Goal: Task Accomplishment & Management: Complete application form

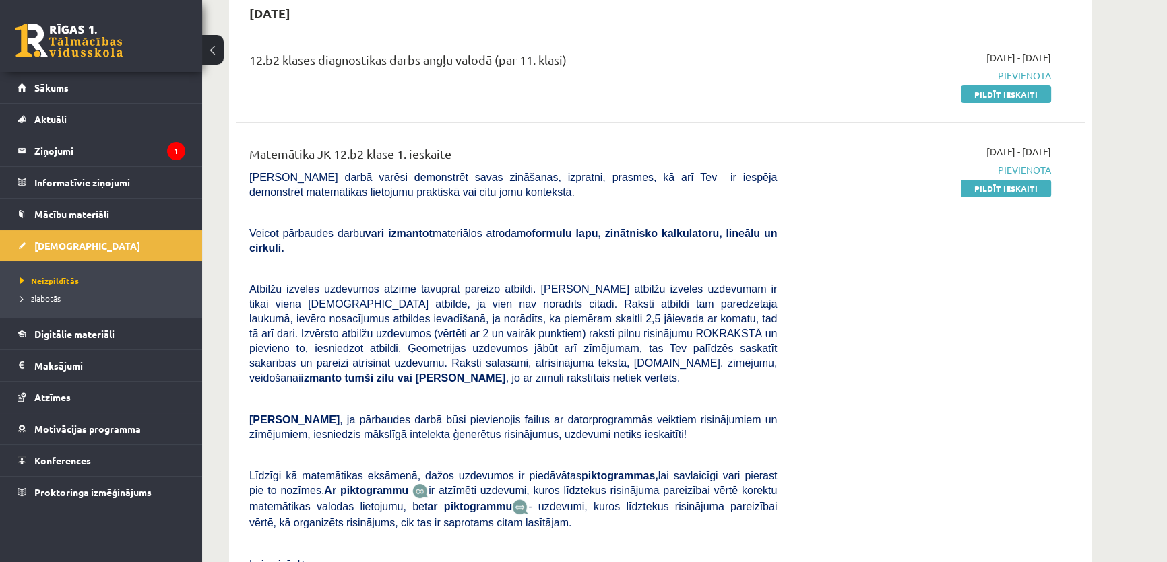
scroll to position [102, 0]
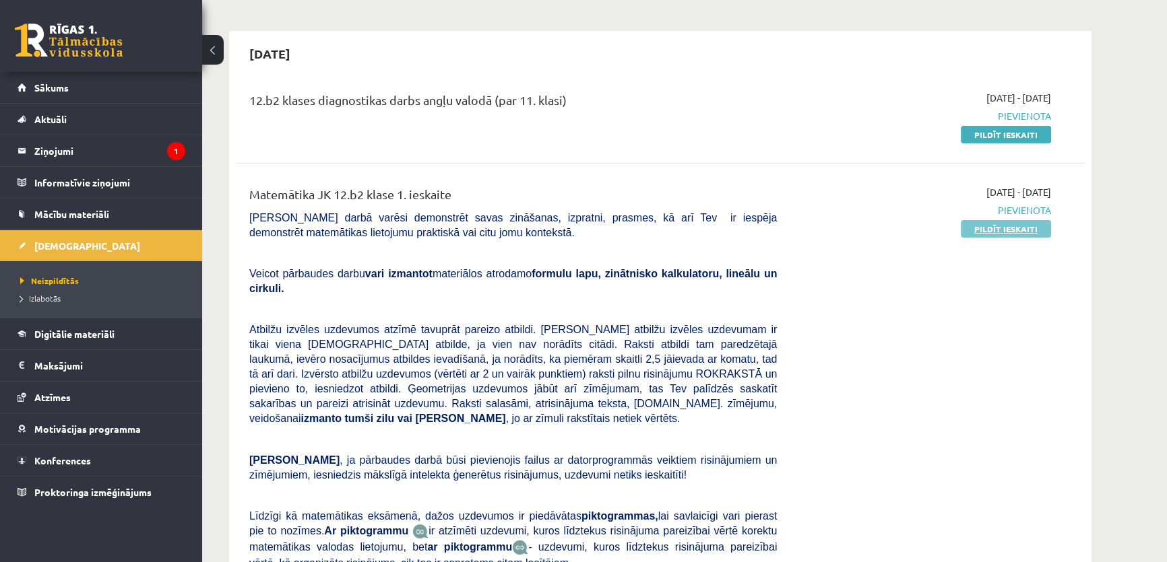
click at [1033, 226] on link "Pildīt ieskaiti" at bounding box center [1006, 229] width 90 height 18
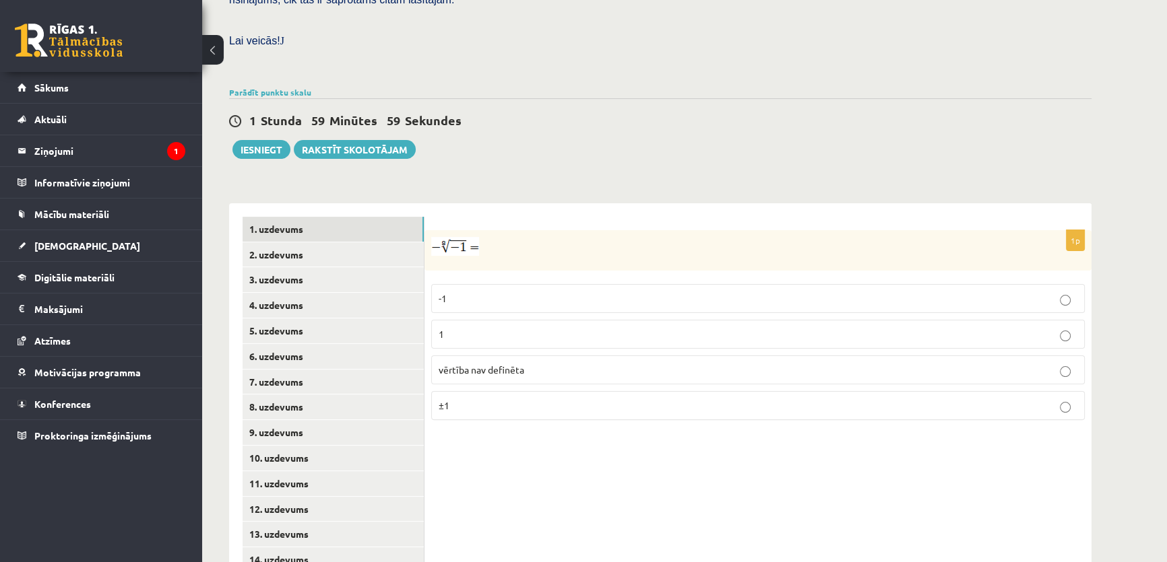
scroll to position [408, 0]
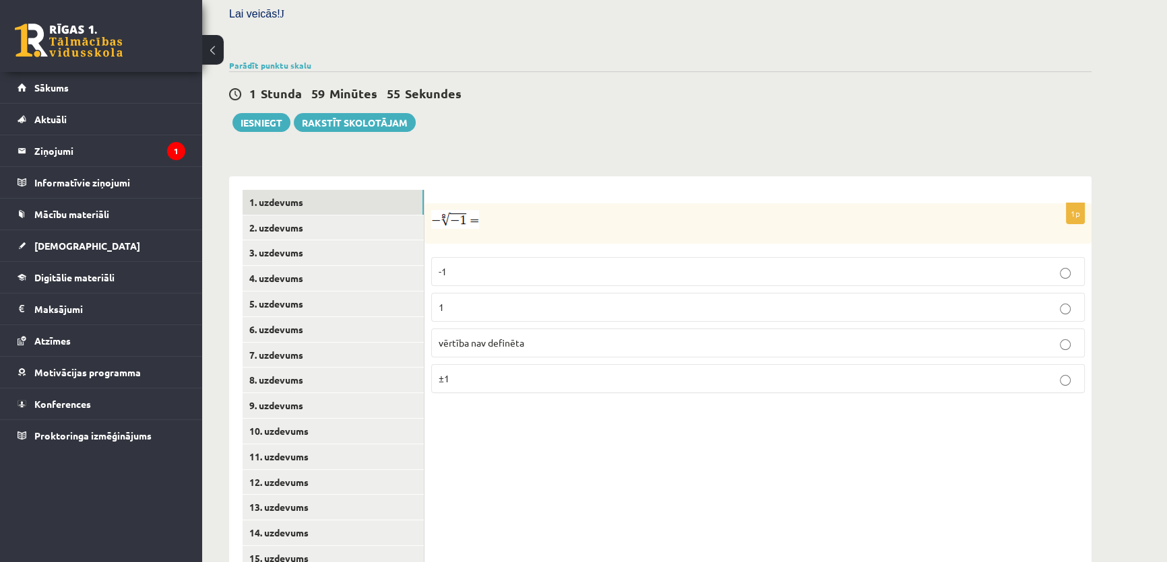
click at [441, 210] on img at bounding box center [455, 219] width 48 height 19
click at [445, 210] on img at bounding box center [455, 219] width 48 height 19
click at [487, 337] on span "vērtība nav definēta" at bounding box center [482, 343] width 86 height 12
click at [370, 216] on link "2. uzdevums" at bounding box center [332, 228] width 181 height 25
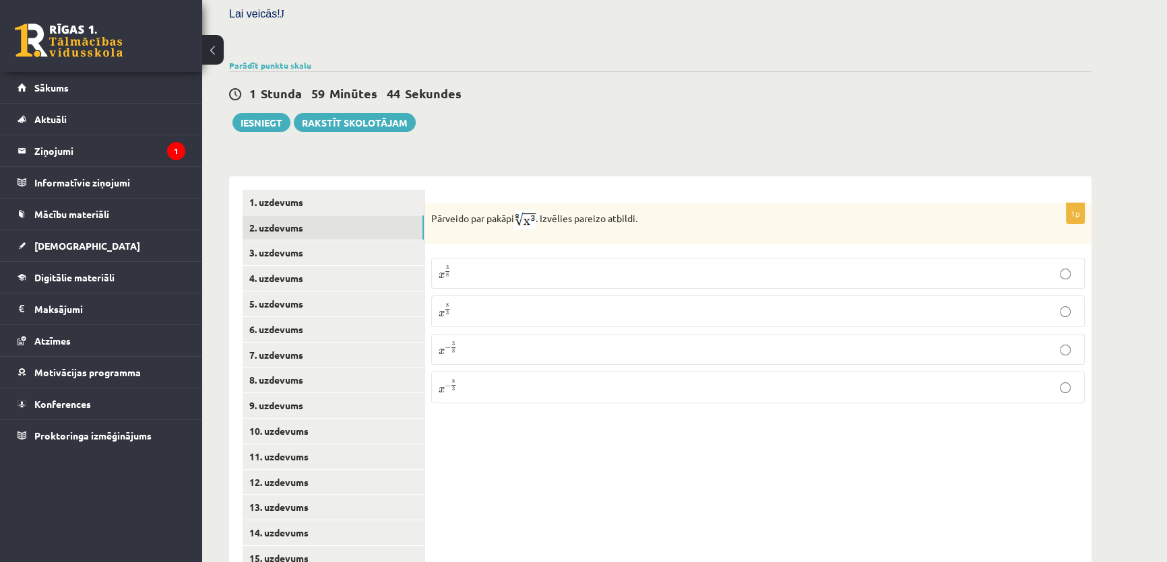
click at [477, 265] on p "x 3 8 x 3 8" at bounding box center [758, 273] width 639 height 16
click at [495, 303] on p "x 8 3 x 8 3" at bounding box center [758, 311] width 639 height 17
click at [290, 240] on link "3. uzdevums" at bounding box center [332, 252] width 181 height 25
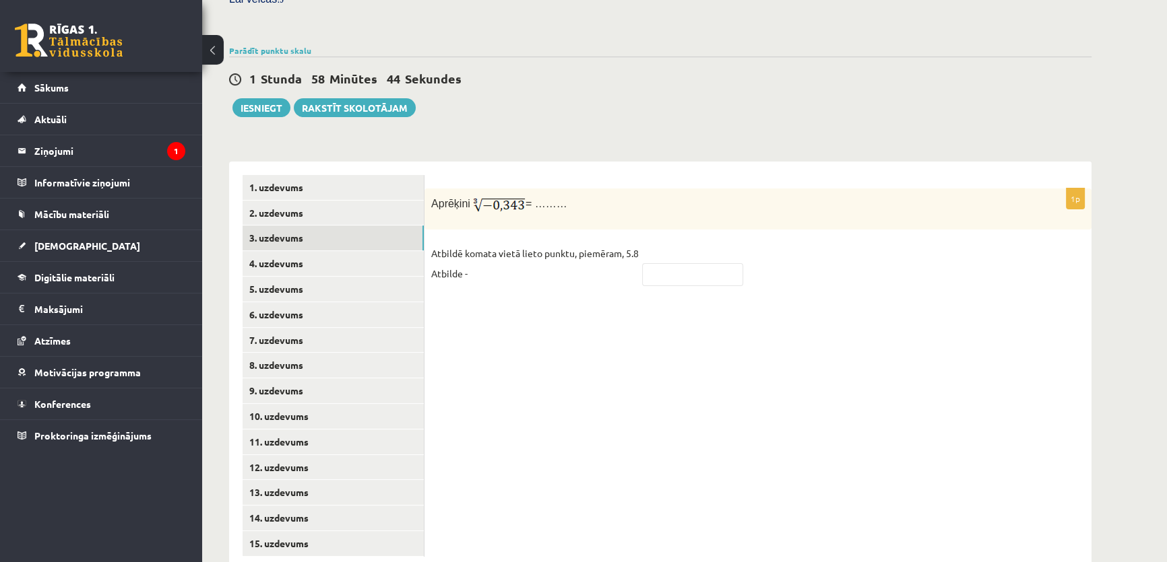
scroll to position [427, 0]
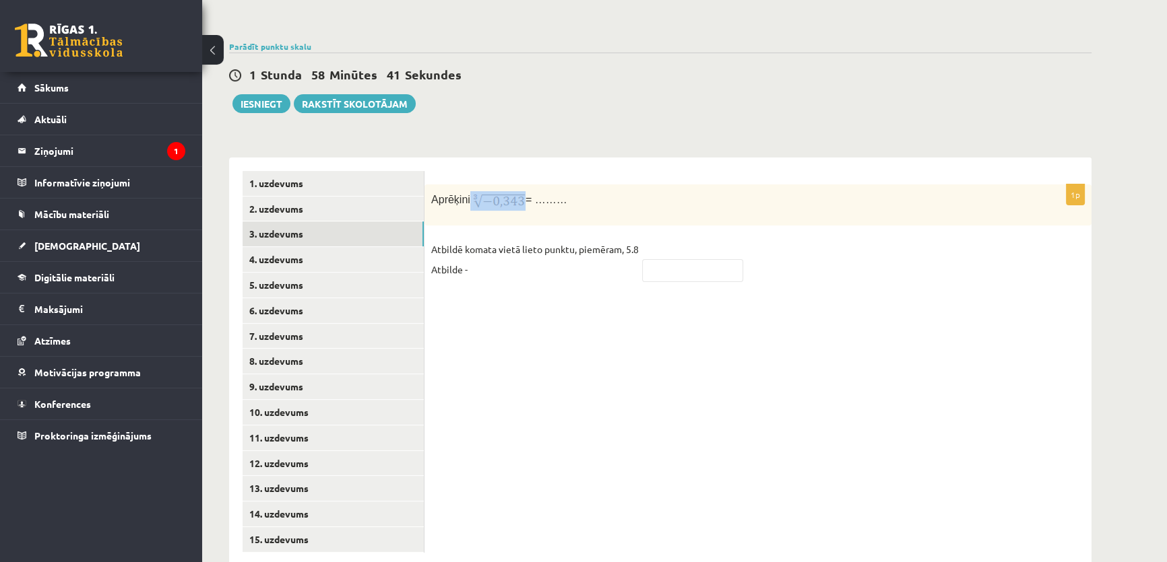
drag, startPoint x: 469, startPoint y: 168, endPoint x: 524, endPoint y: 173, distance: 54.8
click at [524, 191] on p "Aprēķini = ………" at bounding box center [724, 201] width 586 height 20
copy p
click at [515, 249] on p "Atbildē komata vietā lieto punktu, piemēram, 5.8 Atbilde -" at bounding box center [534, 259] width 207 height 40
click at [302, 247] on link "4. uzdevums" at bounding box center [332, 259] width 181 height 25
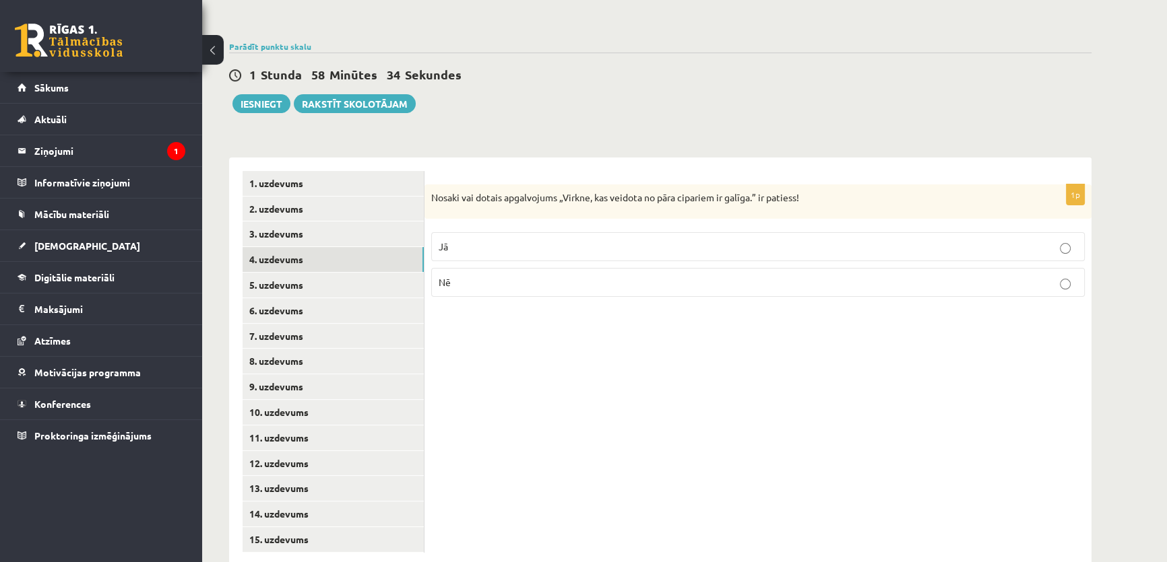
click at [620, 191] on p "Nosaki vai dotais apgalvojums „Virkne, kas veidota no pāra cipariem ir galīga.”…" at bounding box center [724, 197] width 586 height 13
copy div "Nosaki vai dotais apgalvojums „Virkne, kas veidota no pāra cipariem ir galīga.”…"
click at [463, 268] on label "Nē" at bounding box center [757, 282] width 653 height 29
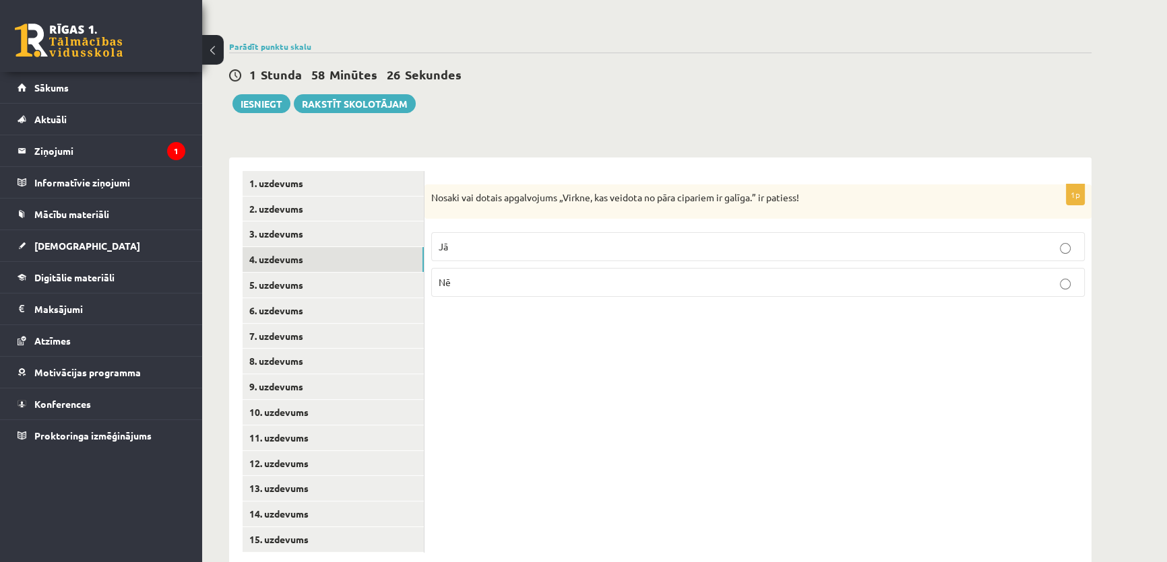
click at [471, 275] on p "Nē" at bounding box center [758, 282] width 639 height 14
click at [342, 222] on link "3. uzdevums" at bounding box center [332, 234] width 181 height 25
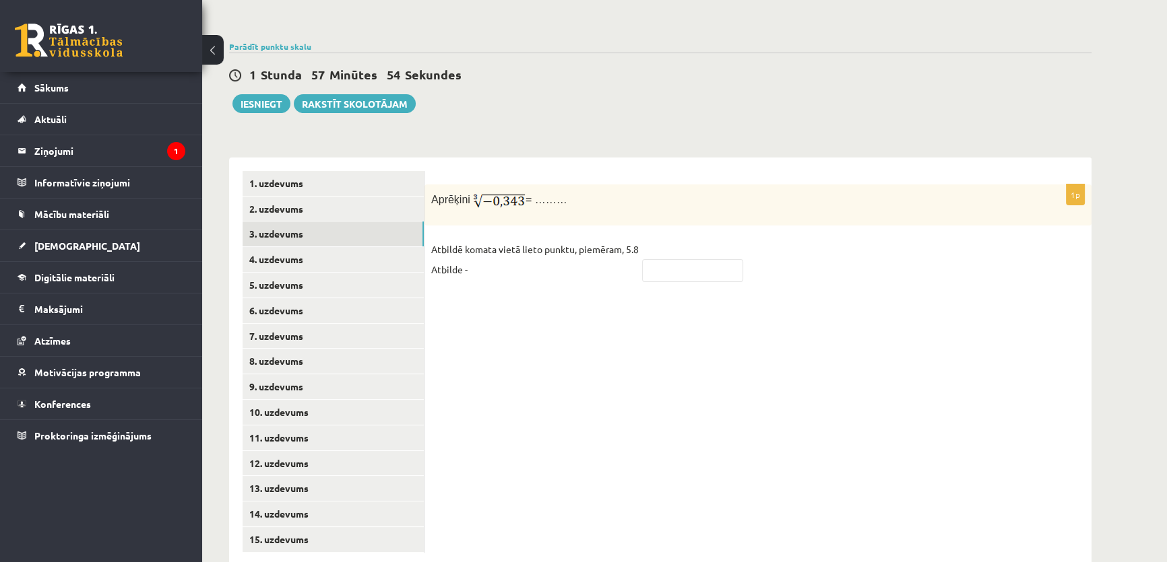
click at [701, 250] on fieldset "Atbildē komata vietā lieto punktu, piemēram, 5.8 Atbilde -" at bounding box center [757, 263] width 653 height 48
click at [701, 259] on input "text" at bounding box center [692, 270] width 101 height 23
click at [658, 259] on input "text" at bounding box center [692, 270] width 101 height 23
type input "****"
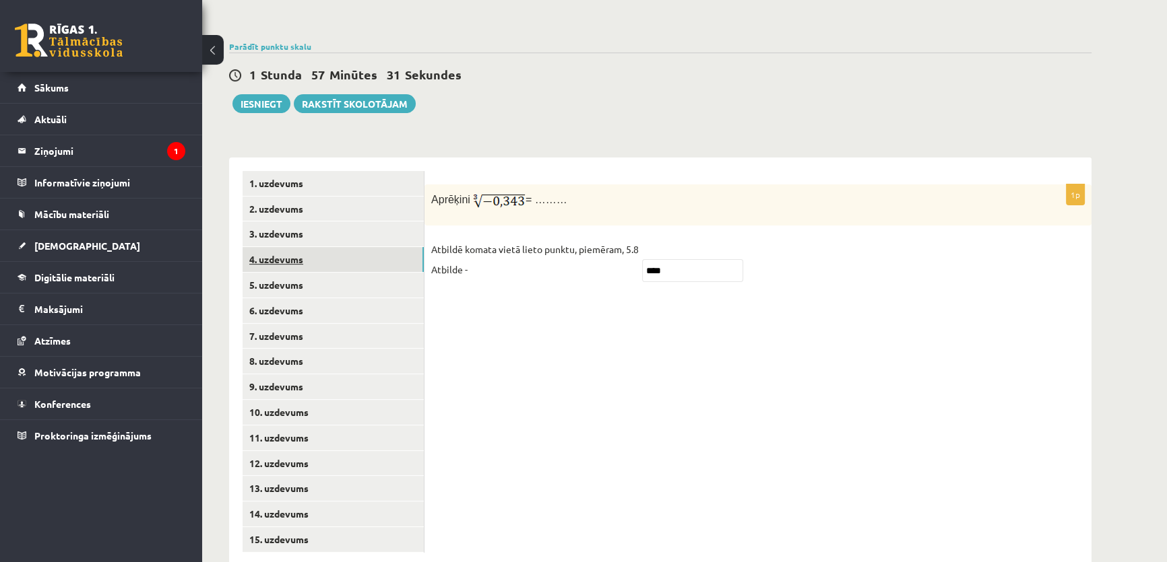
click at [306, 247] on link "4. uzdevums" at bounding box center [332, 259] width 181 height 25
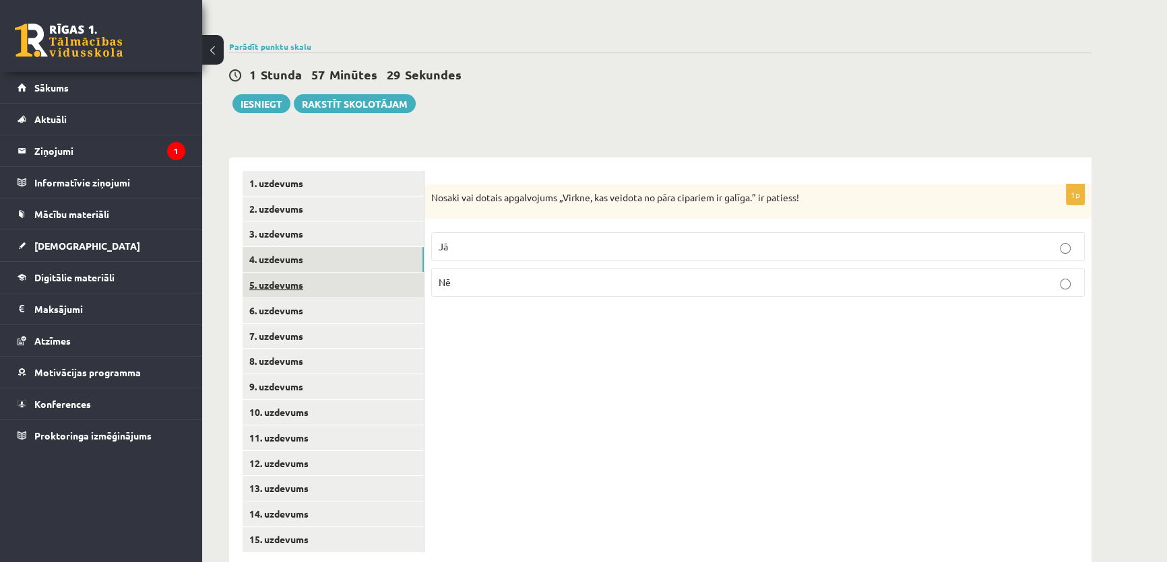
click at [302, 273] on link "5. uzdevums" at bounding box center [332, 285] width 181 height 25
click at [478, 270] on label "Nē" at bounding box center [757, 284] width 653 height 29
click at [278, 298] on link "6. uzdevums" at bounding box center [332, 310] width 181 height 25
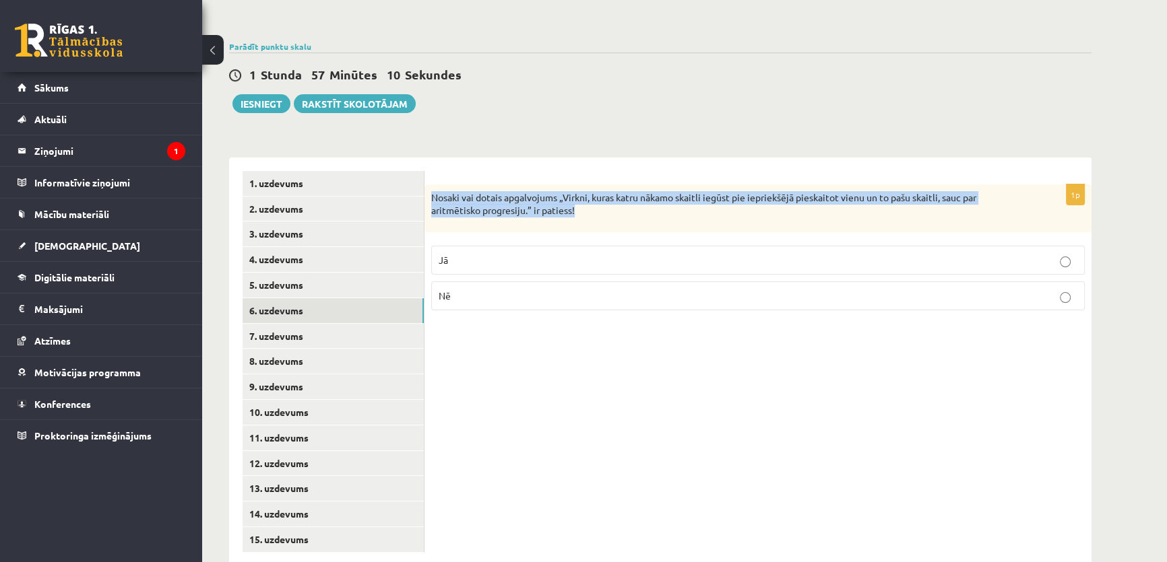
drag, startPoint x: 428, startPoint y: 164, endPoint x: 688, endPoint y: 179, distance: 260.4
click at [688, 185] on div "Nosaki vai dotais apgalvojums „Virkni, kuras katru nākamo skaitli iegūst pie ie…" at bounding box center [757, 209] width 667 height 48
copy p "Nosaki vai dotais apgalvojums „Virkni, kuras katru nākamo skaitli iegūst pie ie…"
click at [560, 246] on label "Jā" at bounding box center [757, 260] width 653 height 29
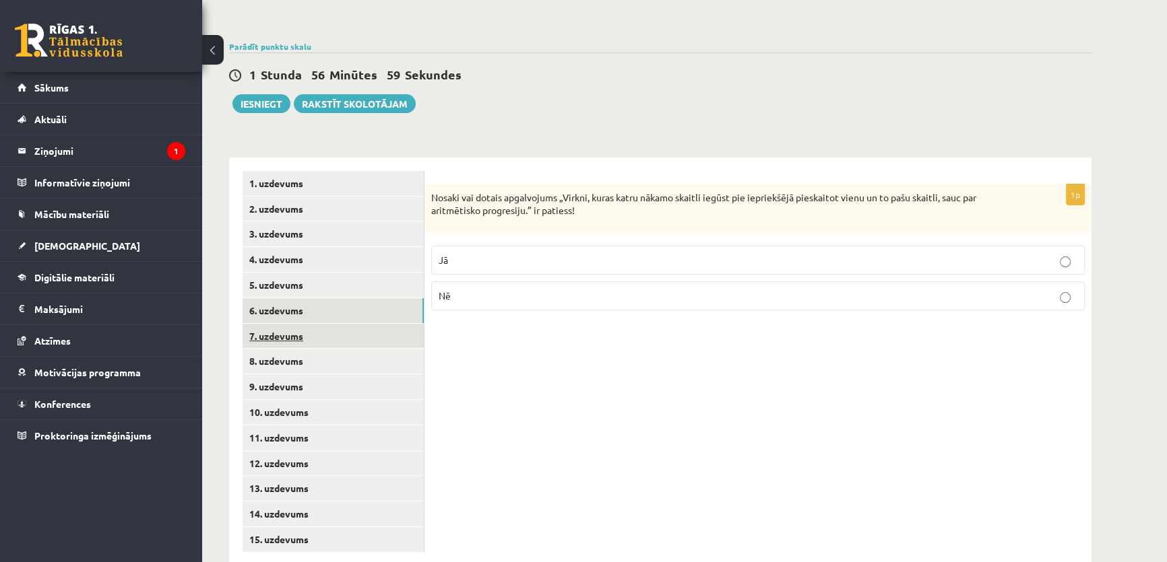
click at [357, 324] on link "7. uzdevums" at bounding box center [332, 336] width 181 height 25
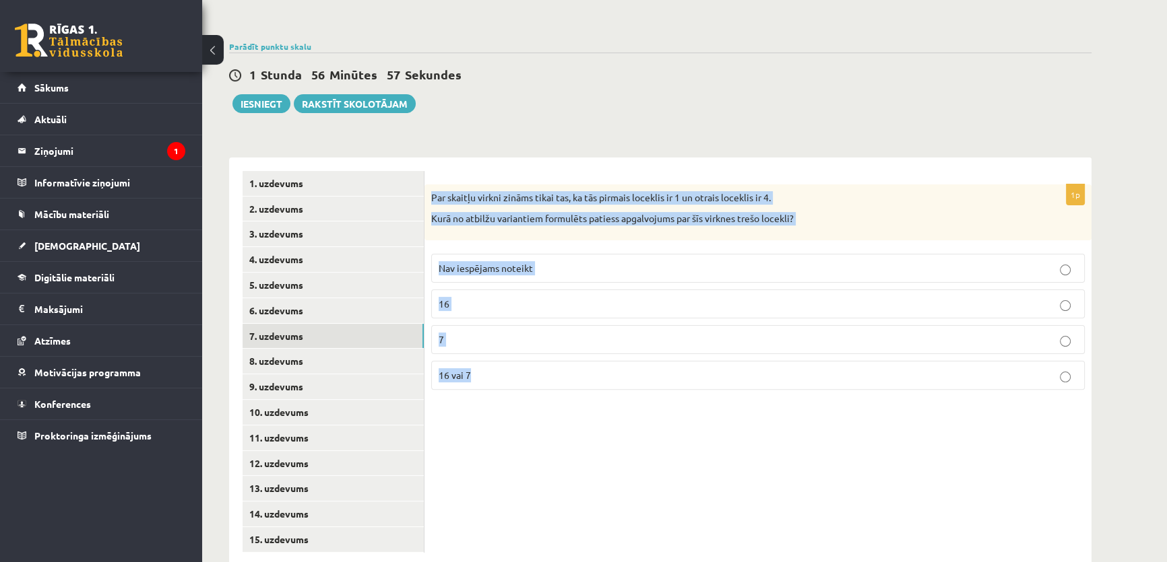
drag, startPoint x: 431, startPoint y: 157, endPoint x: 557, endPoint y: 360, distance: 238.7
click at [557, 360] on div "1p Par skaitļu virkni zināms tikai tas, ka tās pirmais loceklis ir 1 un otrais …" at bounding box center [757, 293] width 667 height 216
copy div "Par skaitļu virkni zināms tikai tas, ka tās pirmais loceklis ir 1 un otrais loc…"
click at [518, 261] on p "Nav iespējams noteikt" at bounding box center [758, 268] width 639 height 14
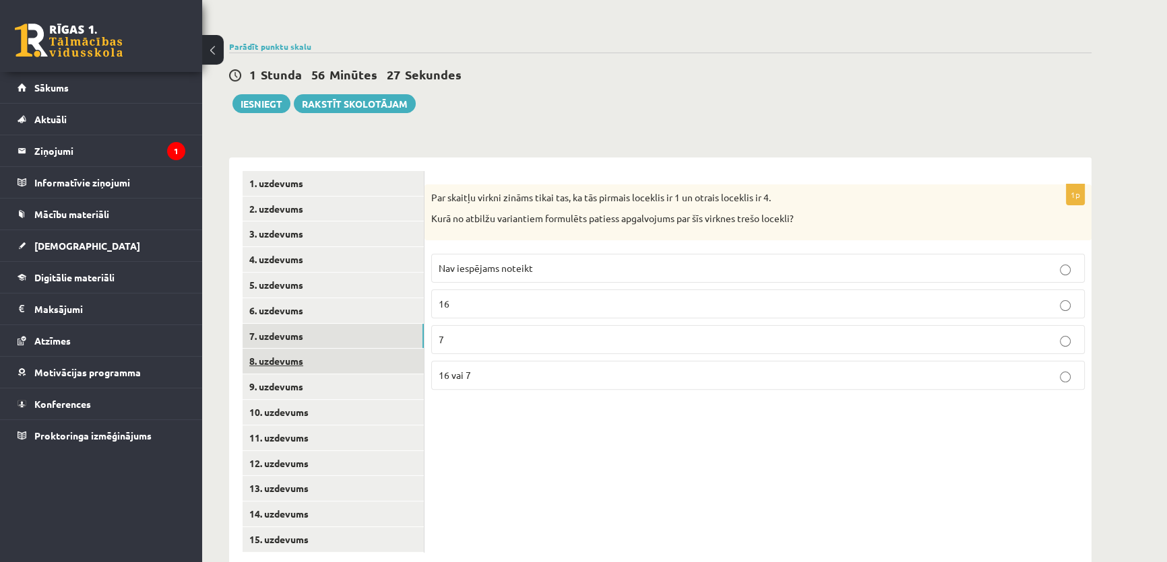
click at [280, 349] on link "8. uzdevums" at bounding box center [332, 361] width 181 height 25
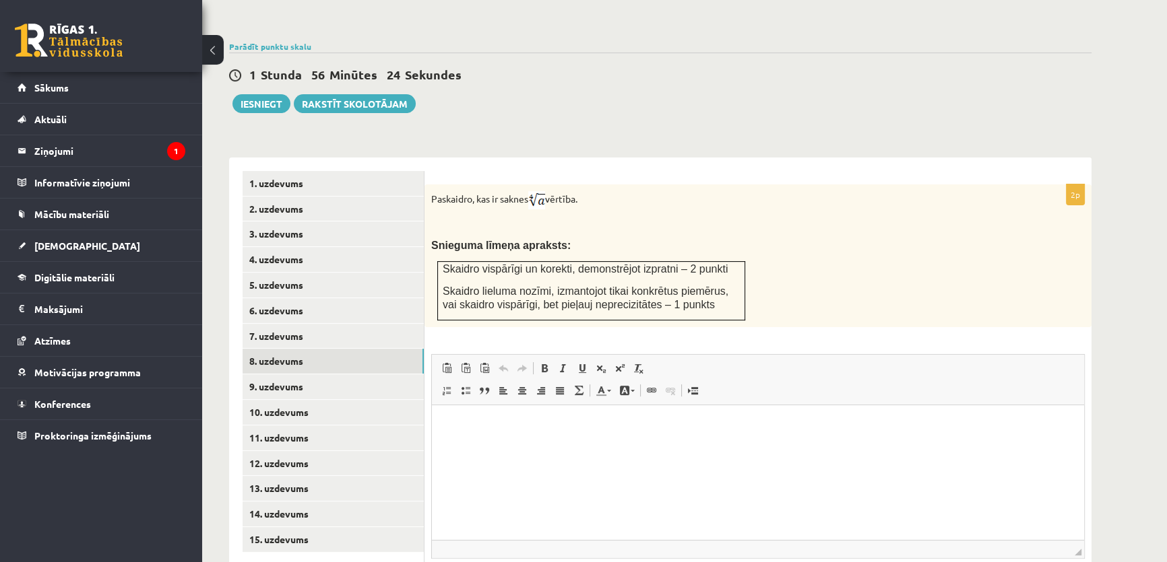
click at [505, 360] on link "Atcelt Klaviatūras saīsne vadīšanas taustiņš+Z" at bounding box center [503, 369] width 19 height 18
click at [533, 446] on html at bounding box center [758, 425] width 652 height 41
click at [538, 446] on html at bounding box center [758, 425] width 652 height 41
drag, startPoint x: 430, startPoint y: 168, endPoint x: 627, endPoint y: 159, distance: 196.9
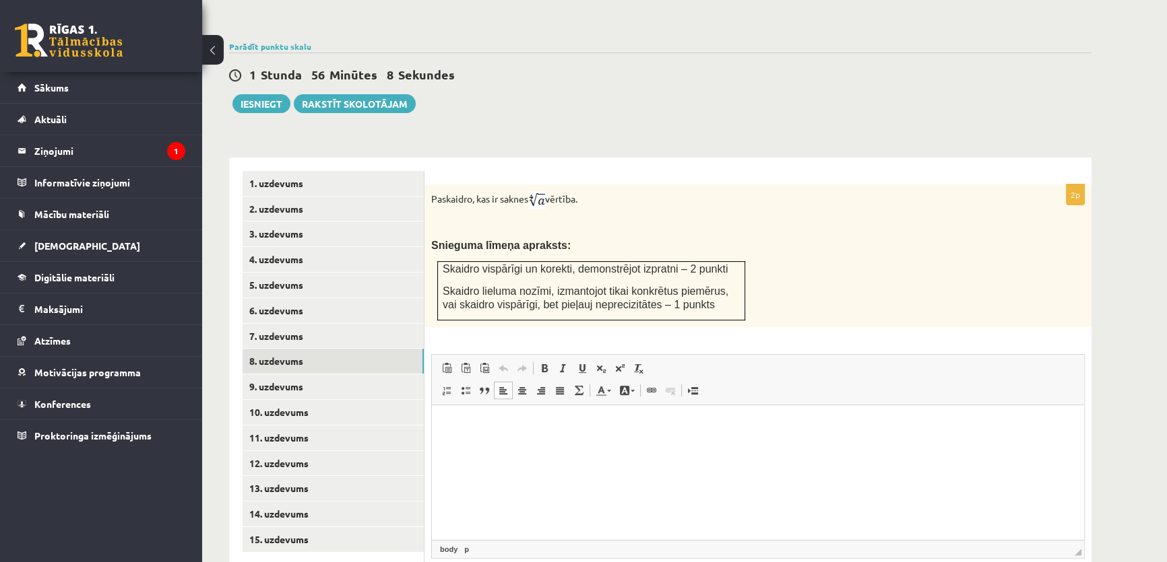
click at [627, 185] on div "Paskaidro, kas ir saknes vērtība. Snieguma līmeņa apraksts: Skaidro vispārīgi u…" at bounding box center [757, 256] width 667 height 143
copy p "Paskaidro, kas ir saknes vērtība."
click at [379, 375] on link "9. uzdevums" at bounding box center [332, 387] width 181 height 25
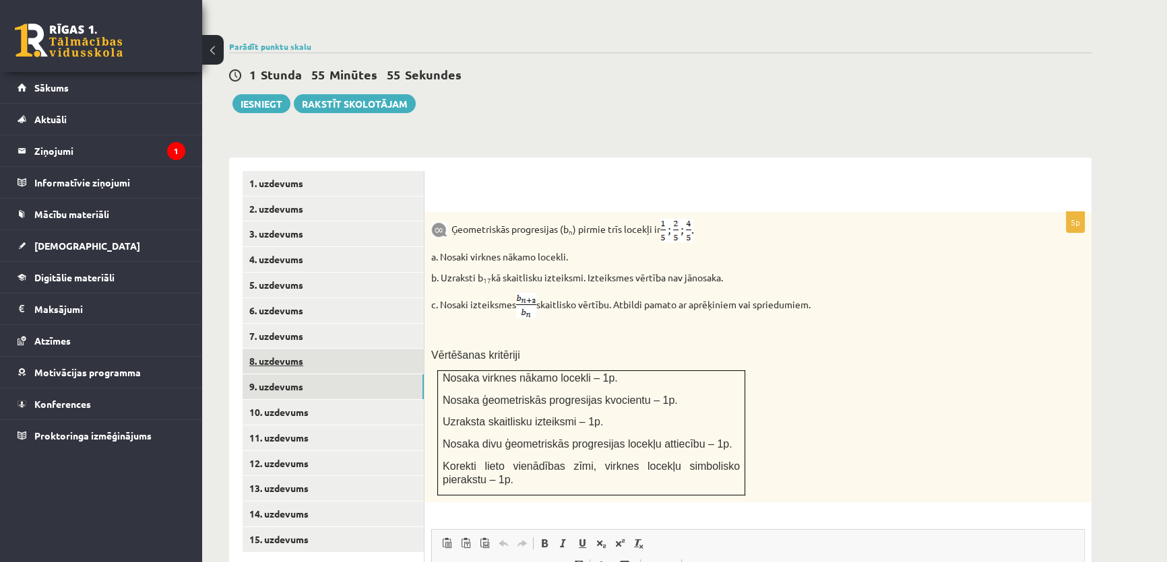
click at [294, 349] on link "8. uzdevums" at bounding box center [332, 361] width 181 height 25
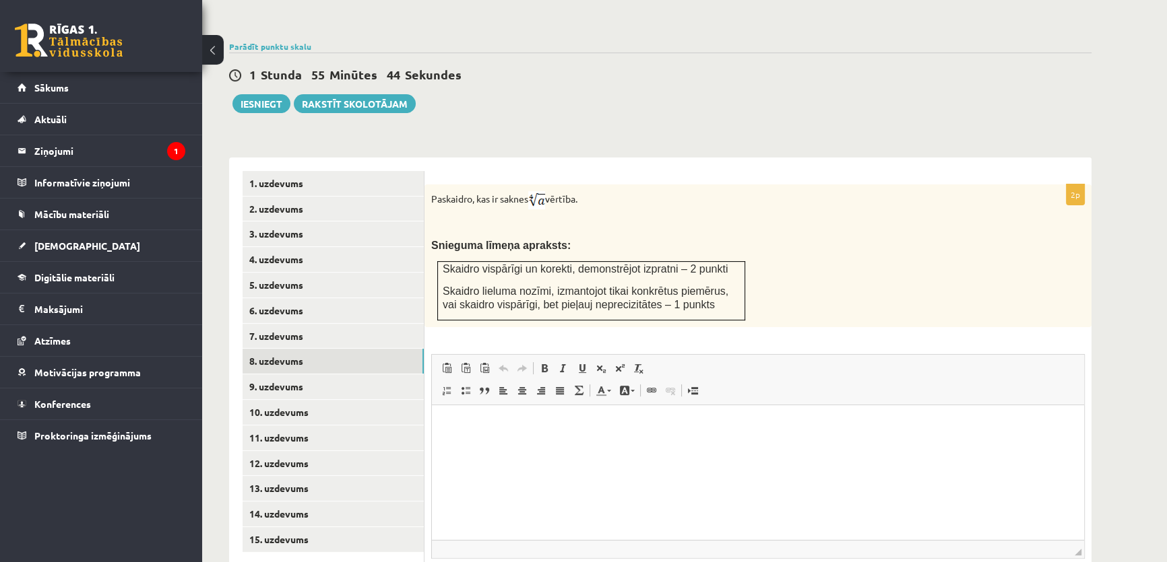
click at [681, 429] on p "Bagātinātā teksta redaktors, wiswyg-editor-user-answer-47024806642760" at bounding box center [757, 425] width 625 height 14
click at [626, 446] on html "**********" at bounding box center [758, 425] width 652 height 41
click at [712, 419] on p "**********" at bounding box center [757, 425] width 625 height 14
click at [511, 446] on html "**********" at bounding box center [758, 425] width 652 height 41
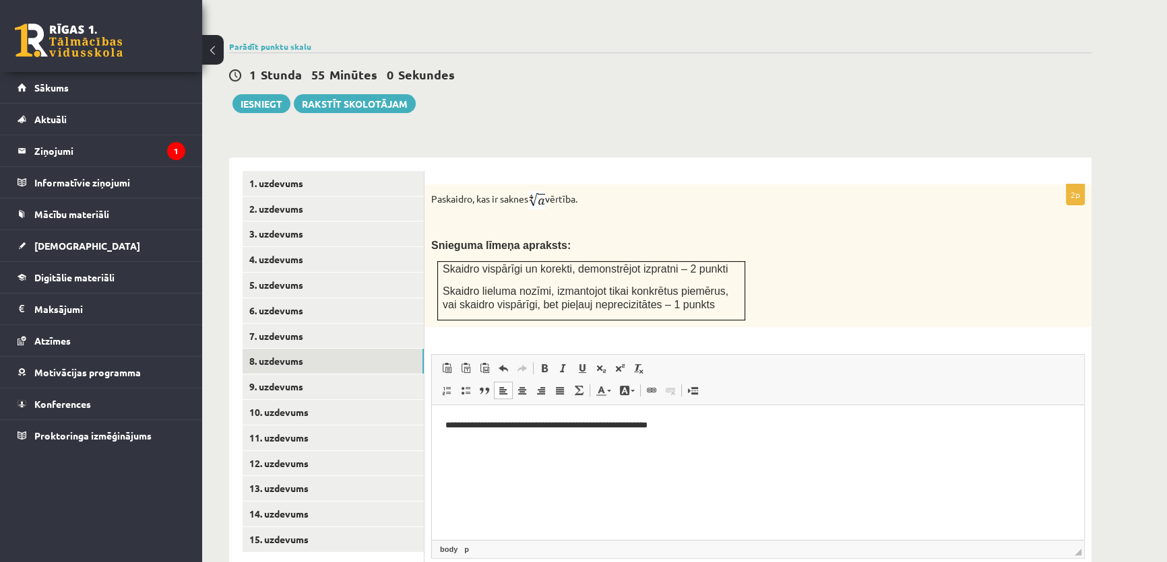
click at [549, 446] on html "**********" at bounding box center [758, 425] width 652 height 41
click at [593, 446] on html "**********" at bounding box center [758, 425] width 652 height 41
click at [342, 375] on link "9. uzdevums" at bounding box center [332, 387] width 181 height 25
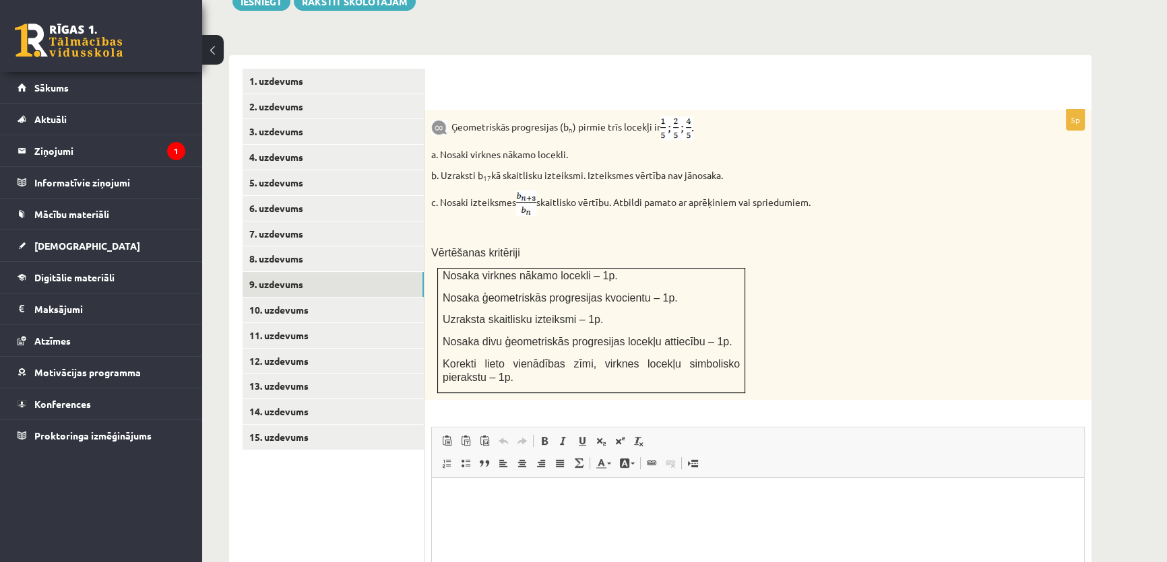
click at [740, 169] on p "b. Uzraksti b 17 kā skaitlisku izteiksmi. Izteiksmes vērtība nav jānosaka." at bounding box center [724, 175] width 586 height 13
click at [288, 298] on link "10. uzdevums" at bounding box center [332, 310] width 181 height 25
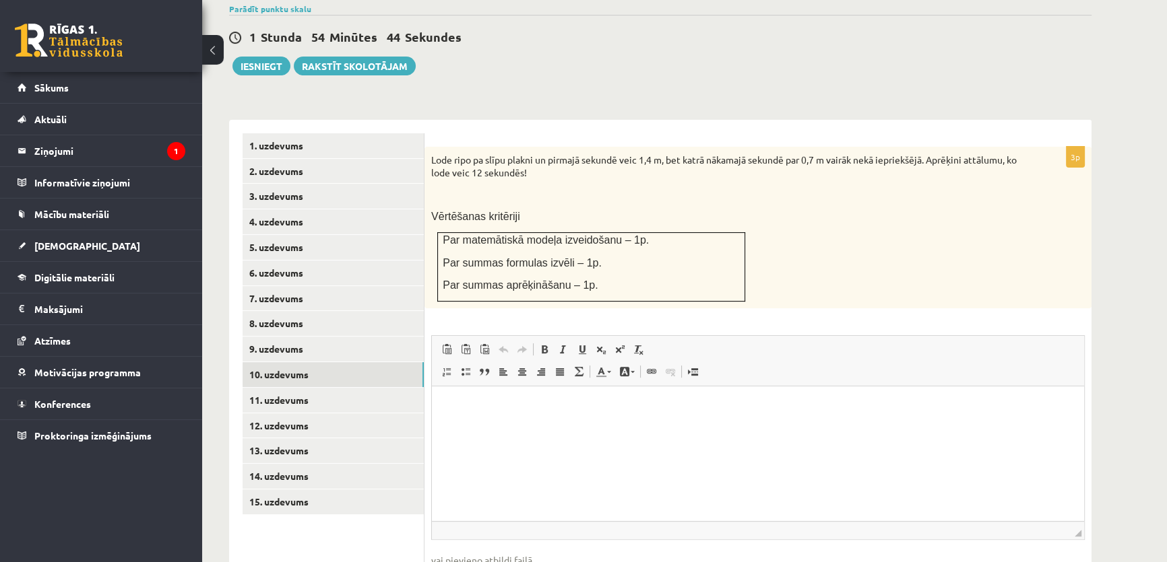
scroll to position [426, 0]
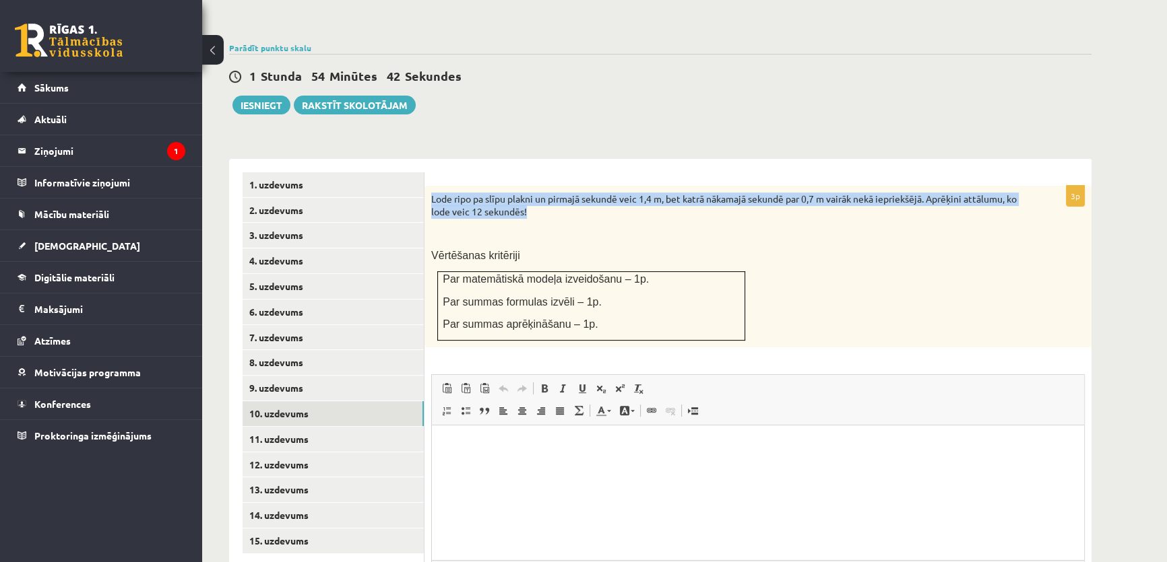
drag, startPoint x: 427, startPoint y: 161, endPoint x: 576, endPoint y: 187, distance: 151.0
click at [576, 187] on div "Lode ripo pa slīpu plakni un pirmajā sekundē veic 1,4 m, bet katrā nākamajā sek…" at bounding box center [757, 267] width 667 height 162
copy p "Lode ripo pa slīpu plakni un pirmajā sekundē veic 1,4 m, bet katrā nākamajā sek…"
click at [823, 172] on form "3p Lode ripo pa slīpu plakni un pirmajā sekundē veic 1,4 m, bet katrā nākamajā …" at bounding box center [758, 413] width 640 height 482
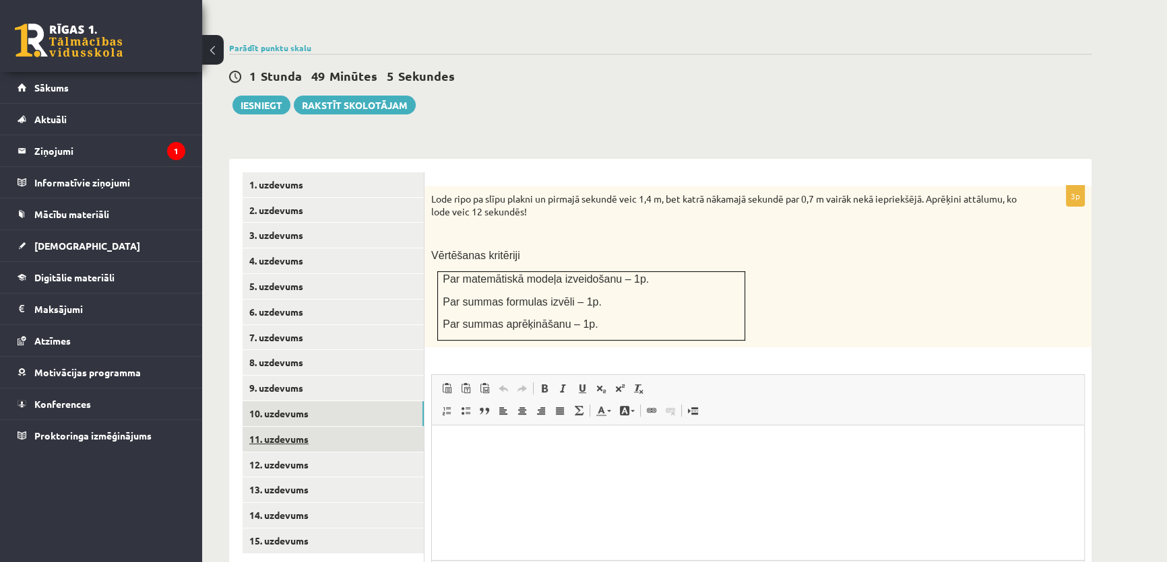
click at [294, 427] on link "11. uzdevums" at bounding box center [332, 439] width 181 height 25
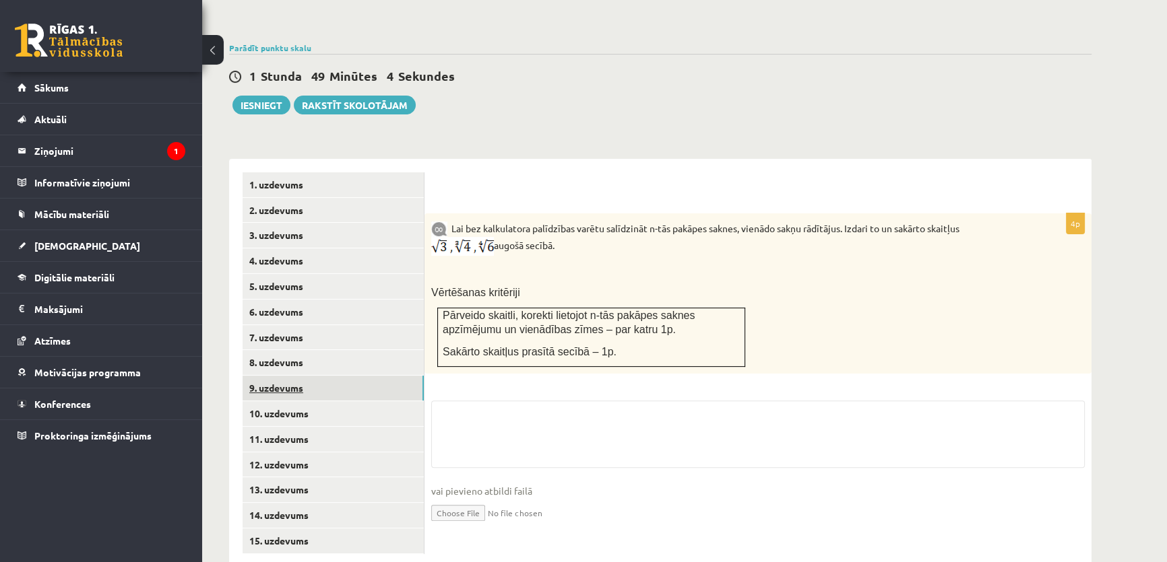
click at [309, 376] on link "9. uzdevums" at bounding box center [332, 388] width 181 height 25
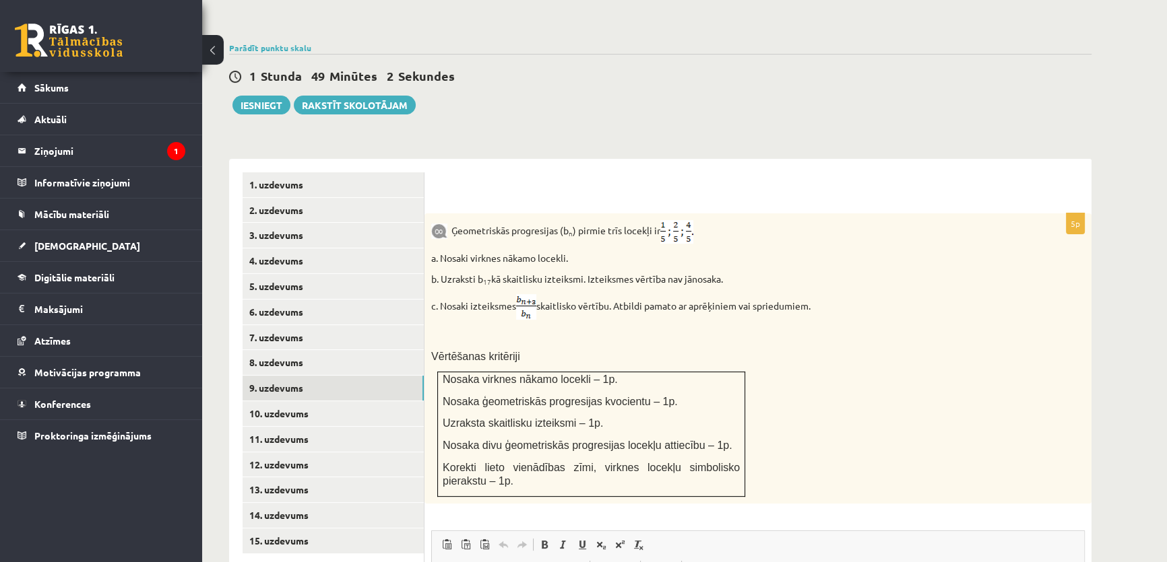
scroll to position [0, 0]
click at [565, 273] on p "b. Uzraksti b 17 kā skaitlisku izteiksmi. Izteiksmes vērtība nav jānosaka." at bounding box center [724, 279] width 586 height 13
click at [566, 273] on p "b. Uzraksti b 17 kā skaitlisku izteiksmi. Izteiksmes vērtība nav jānosaka." at bounding box center [724, 279] width 586 height 13
copy div "b. Uzraksti b 17 kā skaitlisku izteiksmi. Izteiksmes vērtība nav jānosaka."
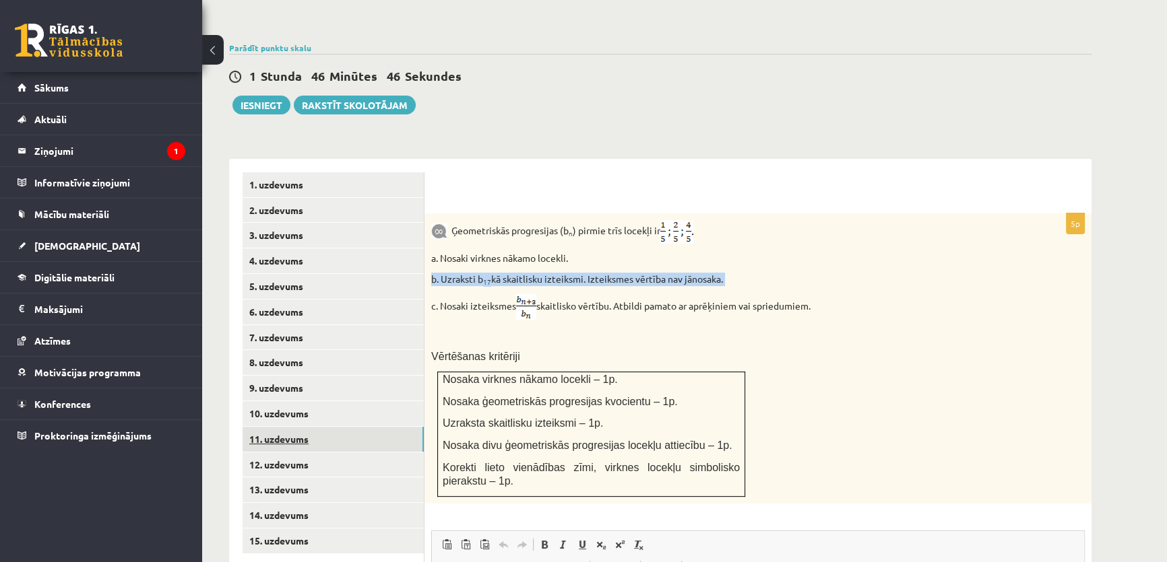
click at [331, 427] on link "11. uzdevums" at bounding box center [332, 439] width 181 height 25
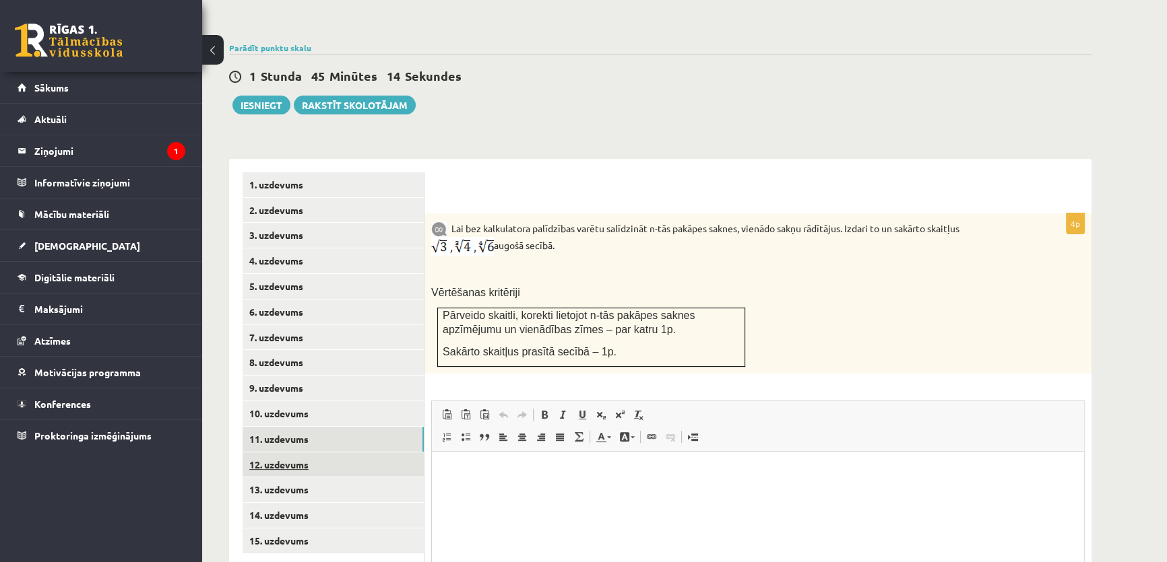
click at [312, 453] on link "12. uzdevums" at bounding box center [332, 465] width 181 height 25
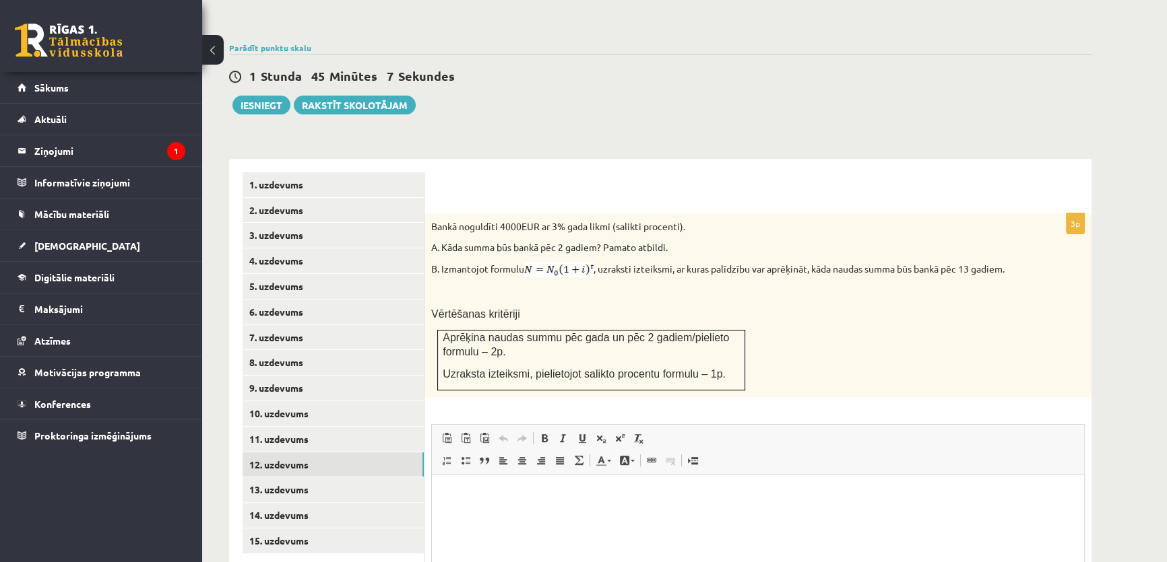
scroll to position [528, 0]
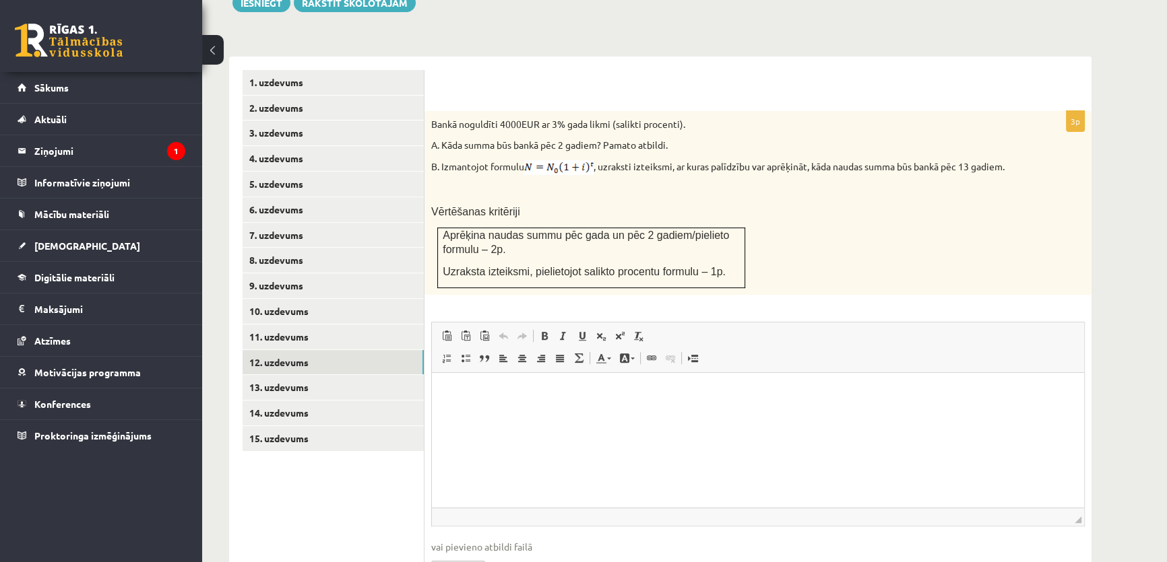
click at [758, 160] on p "B. Izmantojot formulu , uzraksti izteiksmi, ar kuras palīdzību var aprēķināt, k…" at bounding box center [724, 167] width 586 height 15
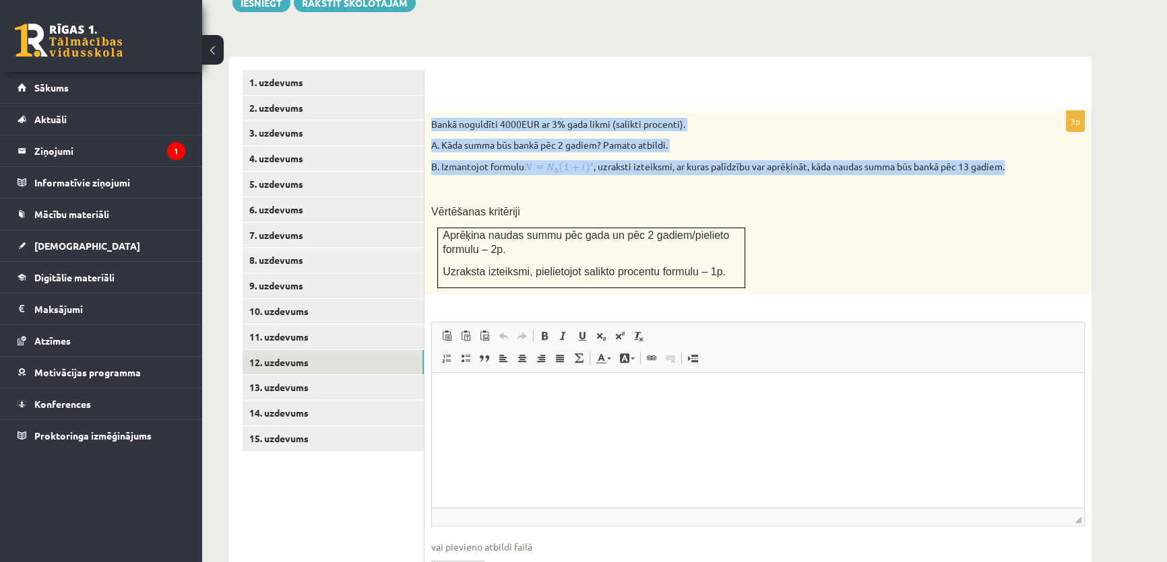
drag, startPoint x: 431, startPoint y: 88, endPoint x: 1125, endPoint y: 139, distance: 695.7
click at [1122, 139] on div "Matemātika JK 12.b2 klase 1. ieskaite , Jānis Mežis (12.b2 JK klase) Pārbaudes …" at bounding box center [684, 83] width 965 height 1119
copy div "Bankā noguldīti 4000EUR ar 3% gada likmi (salikti procenti). A. Kāda summa būs …"
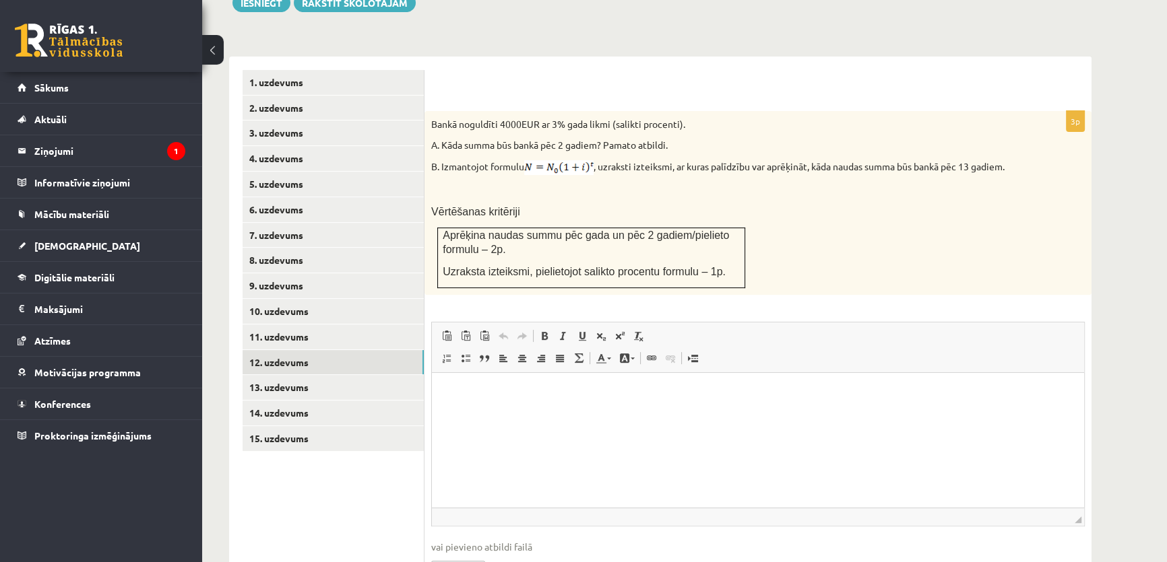
click at [678, 148] on div "Bankā noguldīti 4000EUR ar 3% gada likmi (salikti procenti). A. Kāda summa būs …" at bounding box center [757, 203] width 667 height 185
click at [303, 375] on link "13. uzdevums" at bounding box center [332, 387] width 181 height 25
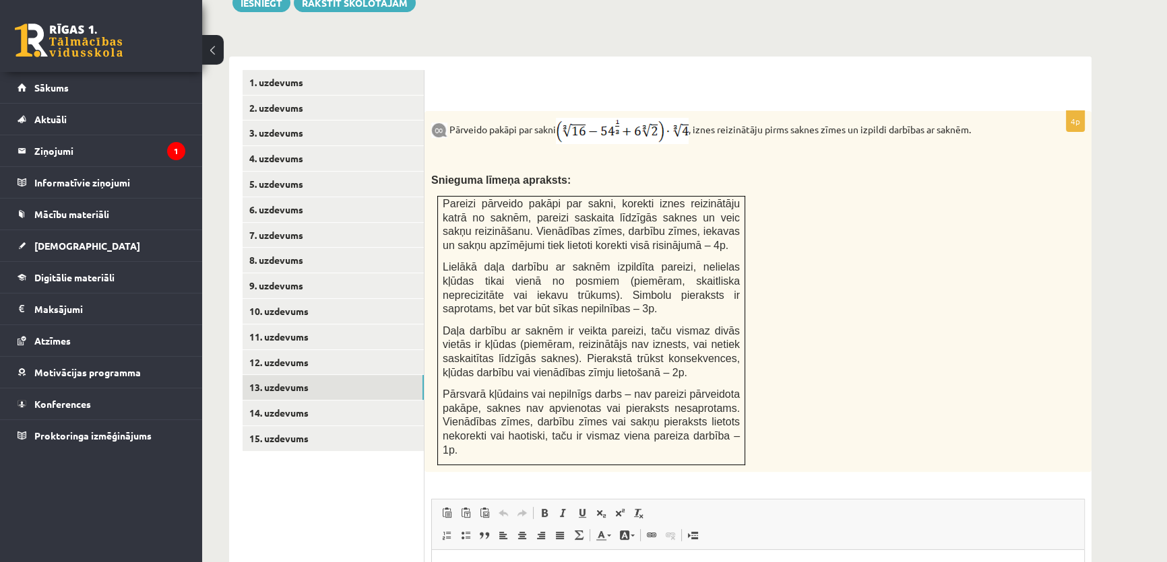
scroll to position [0, 0]
click at [309, 401] on link "14. uzdevums" at bounding box center [332, 413] width 181 height 25
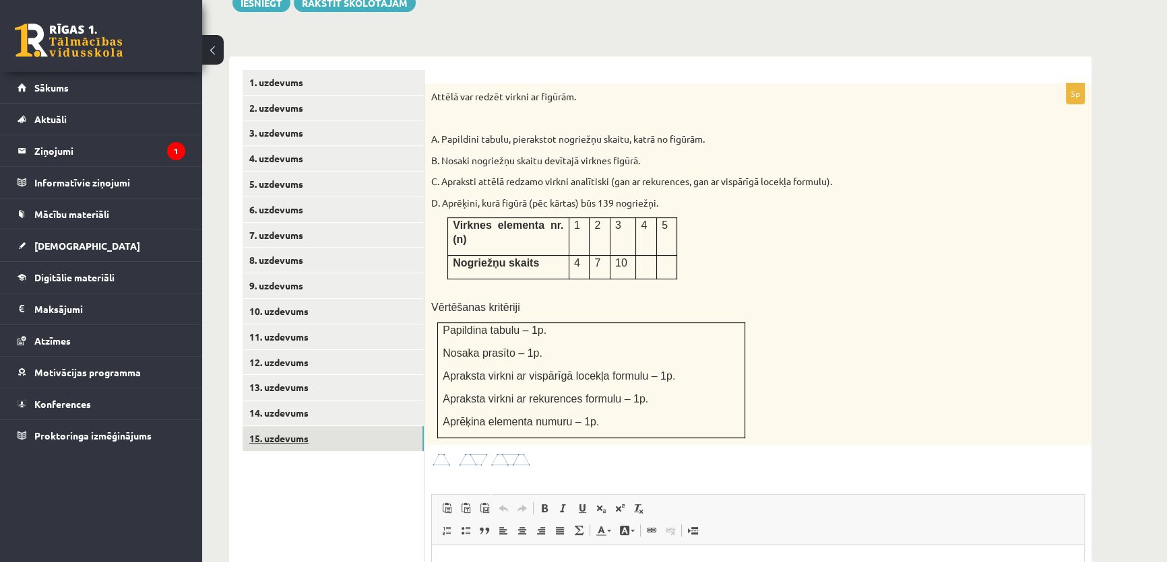
click at [340, 426] on link "15. uzdevums" at bounding box center [332, 438] width 181 height 25
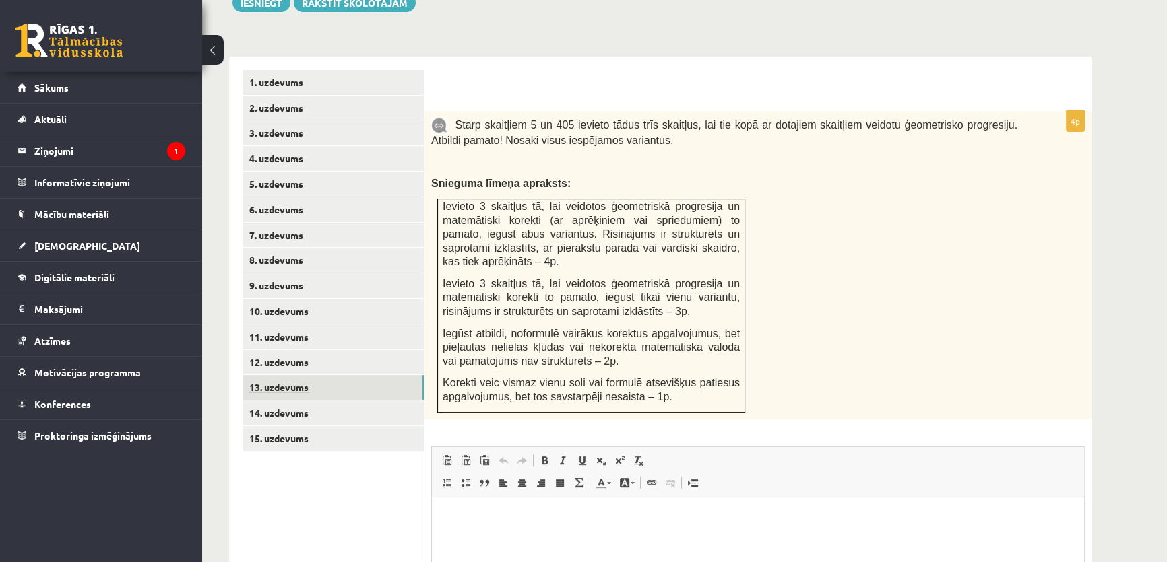
click at [377, 375] on link "13. uzdevums" at bounding box center [332, 387] width 181 height 25
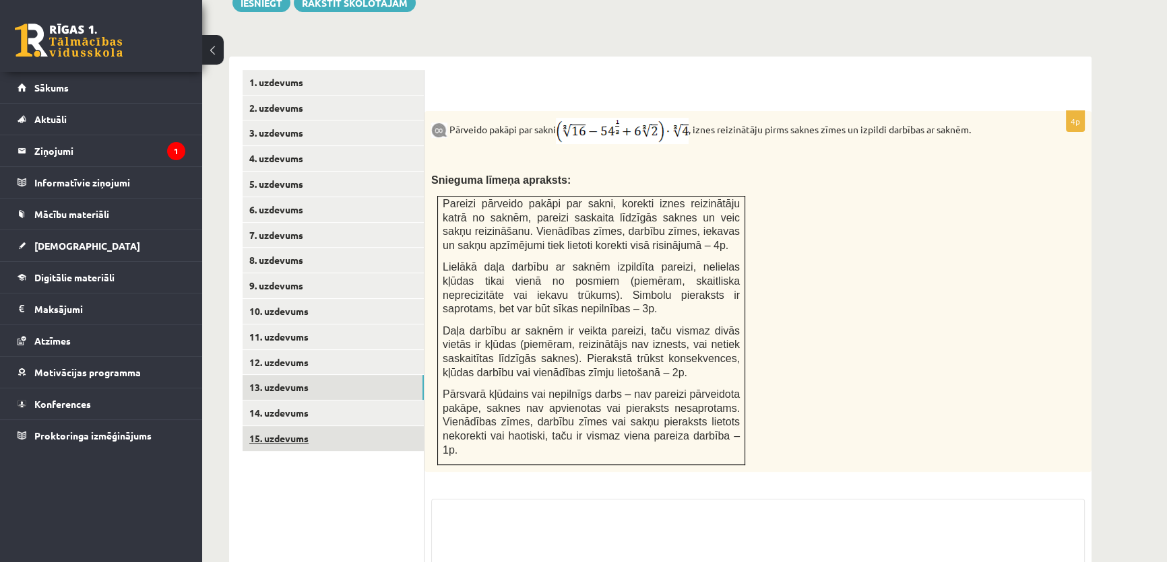
click at [354, 426] on link "15. uzdevums" at bounding box center [332, 438] width 181 height 25
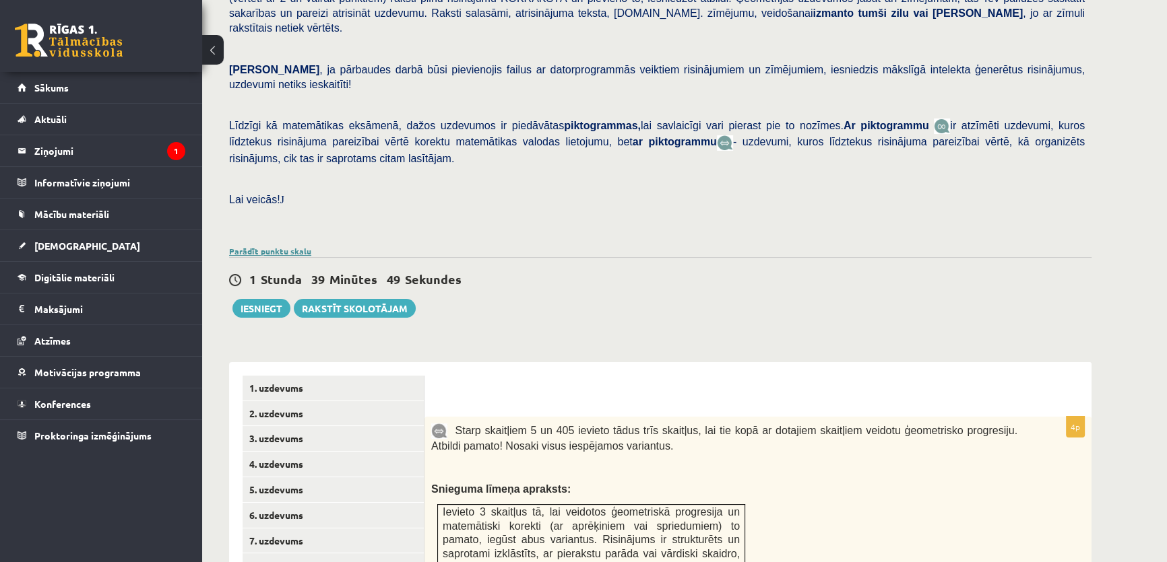
click at [251, 246] on link "Parādīt punktu skalu" at bounding box center [270, 251] width 82 height 11
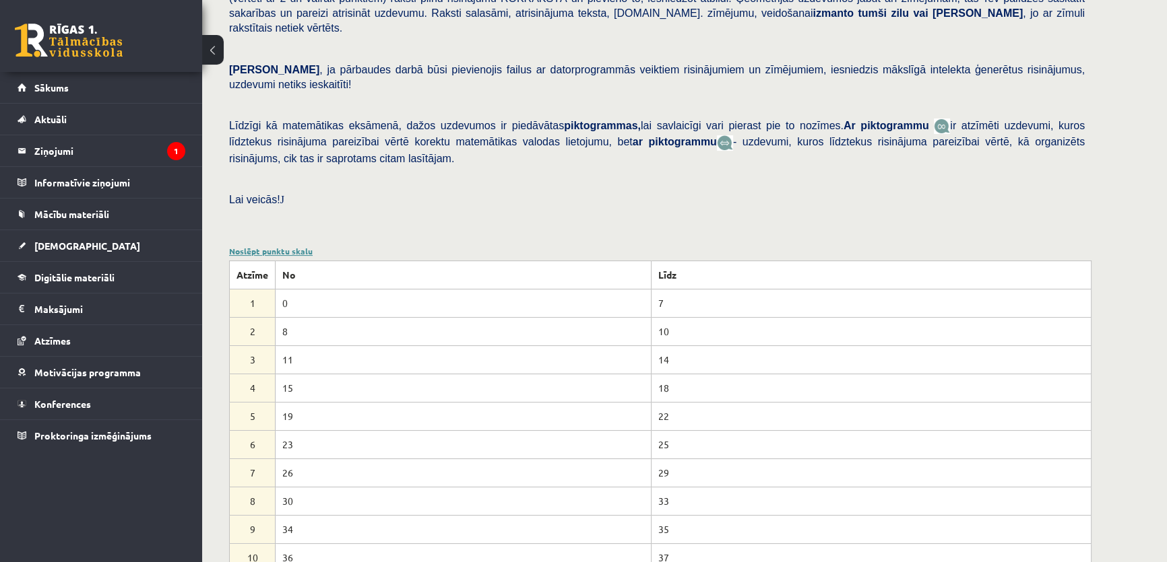
scroll to position [323, 0]
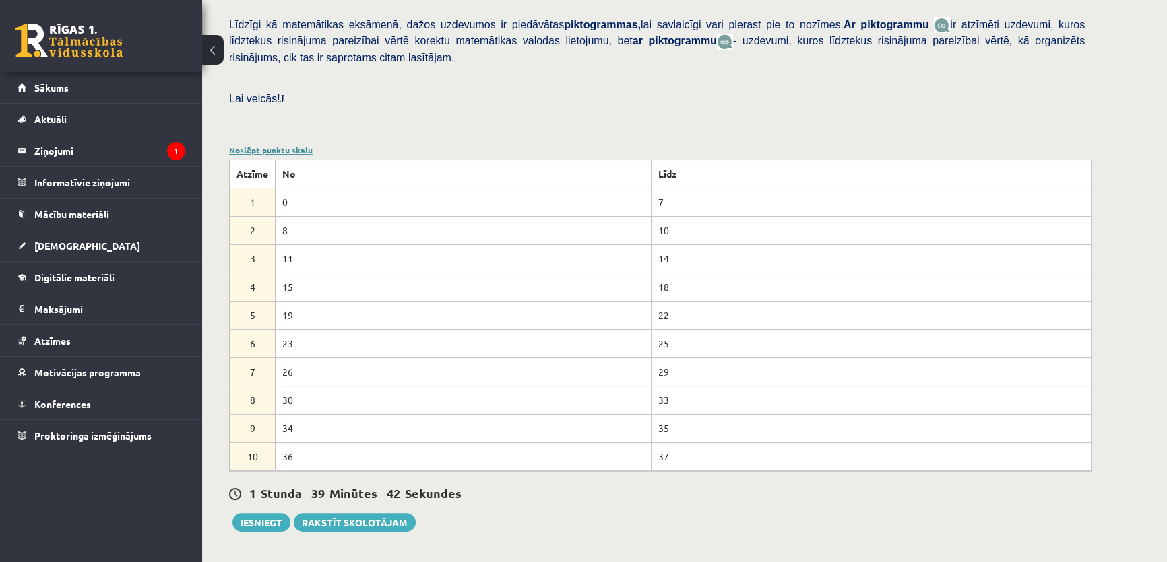
click at [296, 145] on link "Noslēpt punktu skalu" at bounding box center [271, 150] width 84 height 11
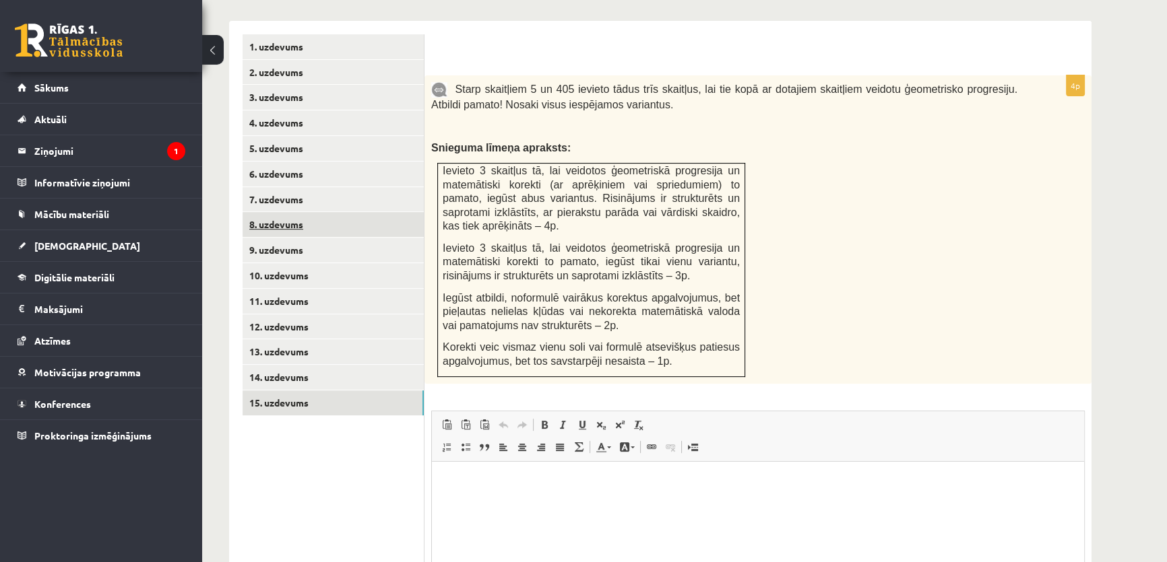
scroll to position [426, 0]
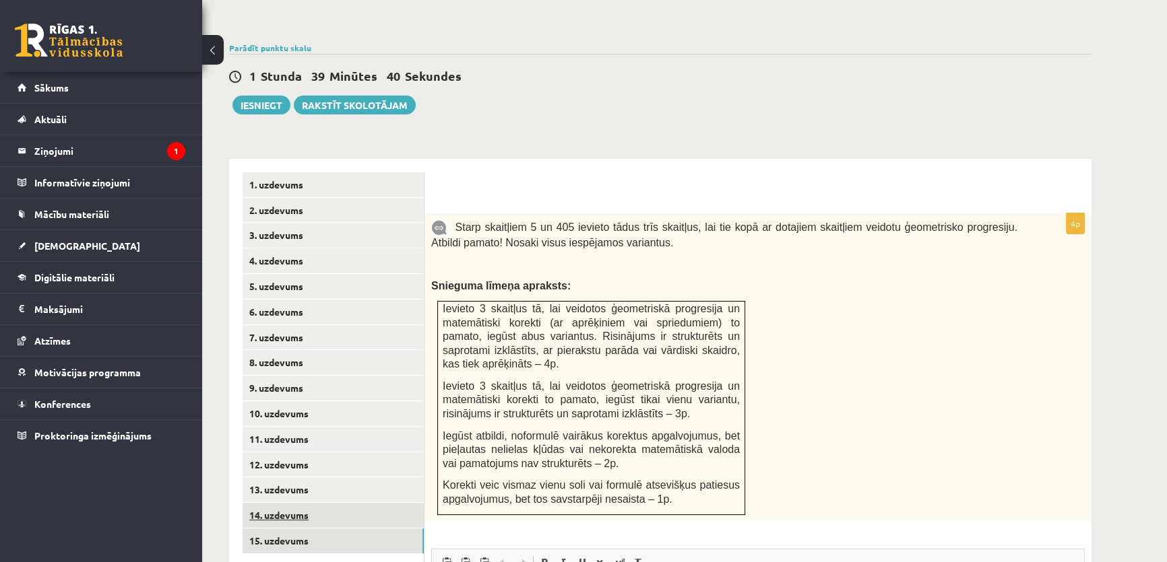
click at [271, 503] on link "14. uzdevums" at bounding box center [332, 515] width 181 height 25
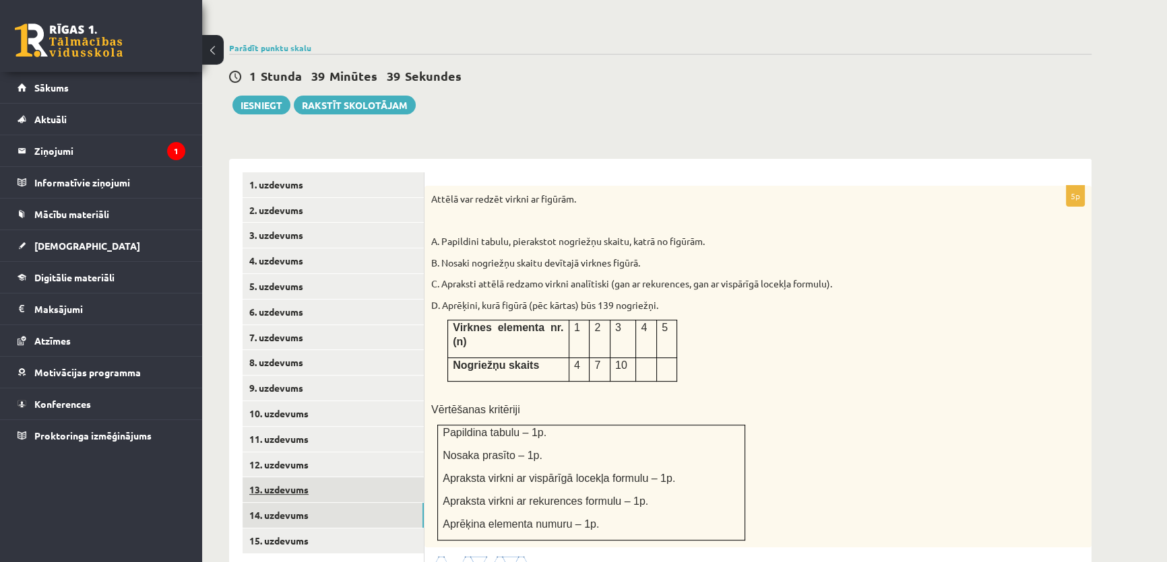
click at [277, 478] on link "13. uzdevums" at bounding box center [332, 490] width 181 height 25
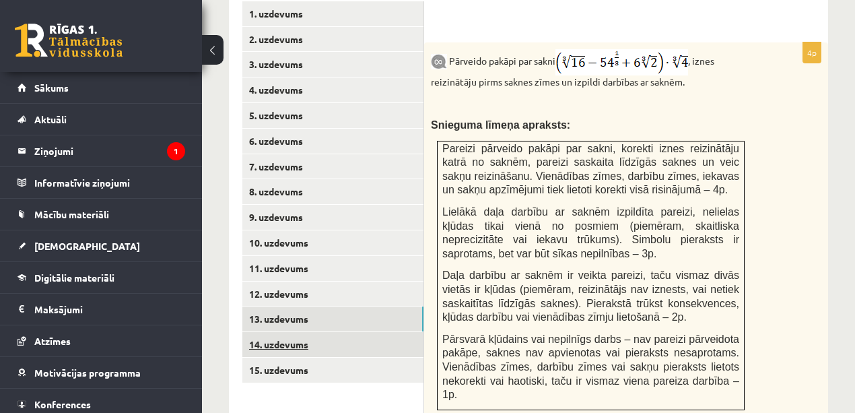
scroll to position [678, 0]
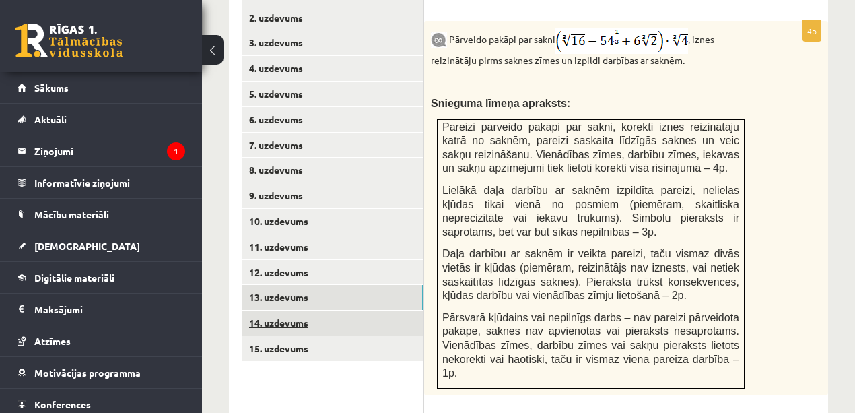
click at [322, 311] on link "14. uzdevums" at bounding box center [332, 323] width 181 height 25
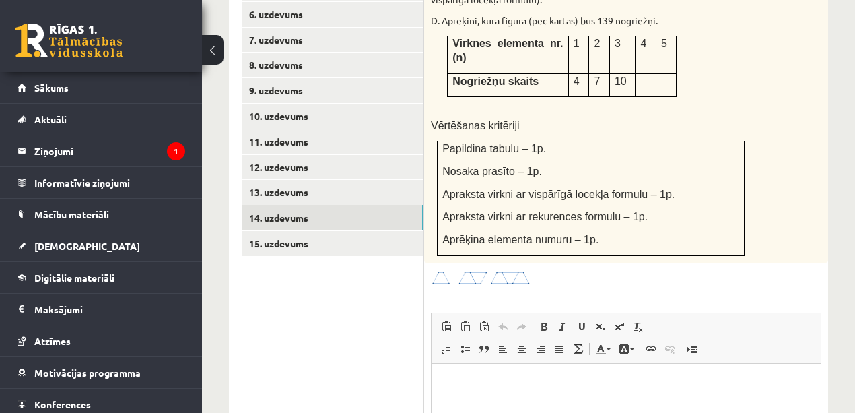
scroll to position [736, 0]
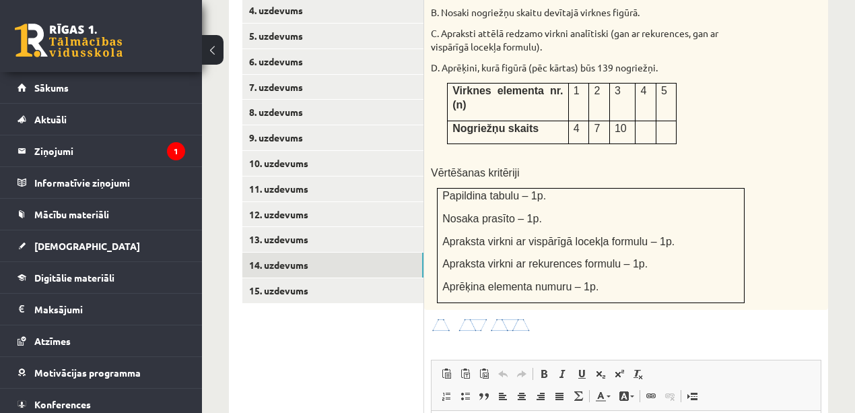
click at [504, 317] on img at bounding box center [481, 324] width 101 height 15
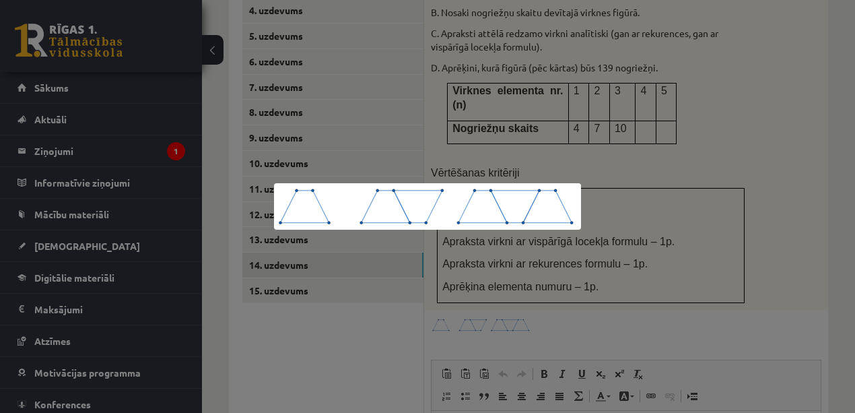
click at [631, 248] on div at bounding box center [427, 206] width 855 height 413
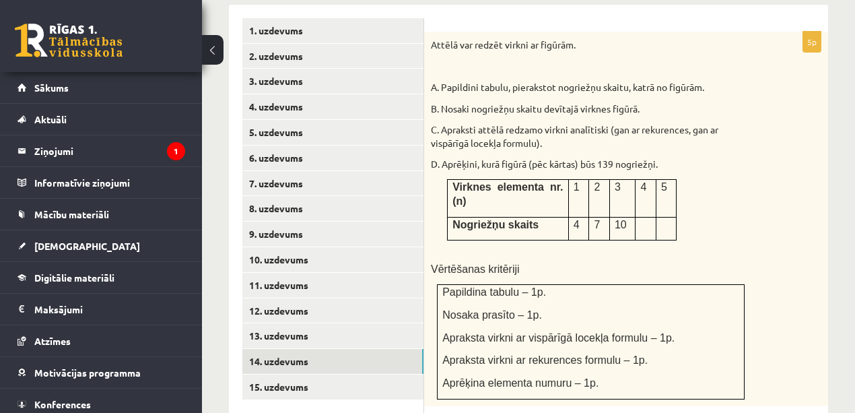
scroll to position [661, 0]
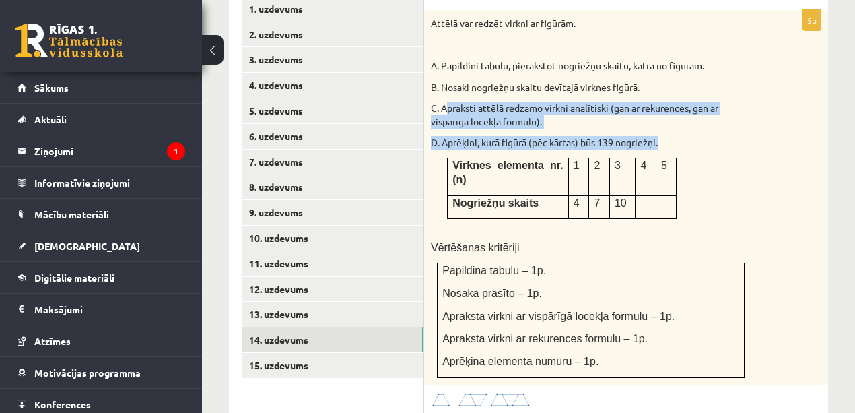
drag, startPoint x: 445, startPoint y: 75, endPoint x: 670, endPoint y: 106, distance: 226.4
click at [670, 106] on div "Attēlā var redzēt virkni ar figūrām. A. Papildini tabulu, pierakstot nogriežņu …" at bounding box center [626, 197] width 404 height 375
copy div "praksti attēlā redzamo virkni analītiski (gan ar rekurences, gan ar vispārīgā l…"
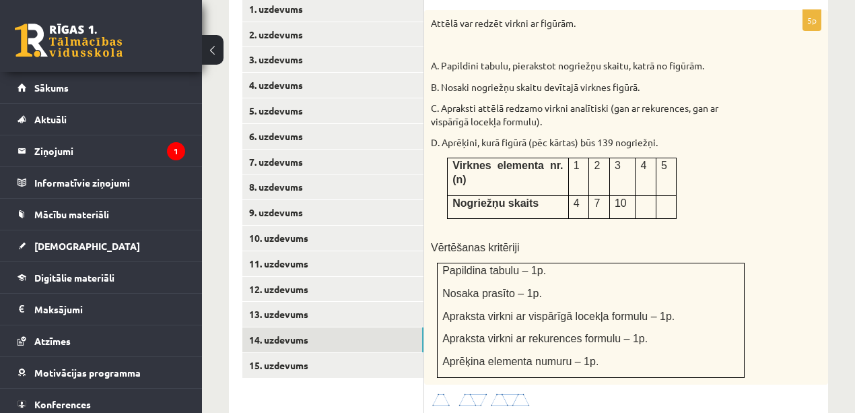
click at [610, 44] on div "Attēlā var redzēt virkni ar figūrām. A. Papildini tabulu, pierakstot nogriežņu …" at bounding box center [626, 197] width 404 height 375
click at [447, 81] on p "B. Nosaki nogriežņu skaitu devītajā virknes figūrā." at bounding box center [592, 87] width 323 height 13
copy div "B. Nosaki nogriežņu skaitu devītajā virknes figūrā."
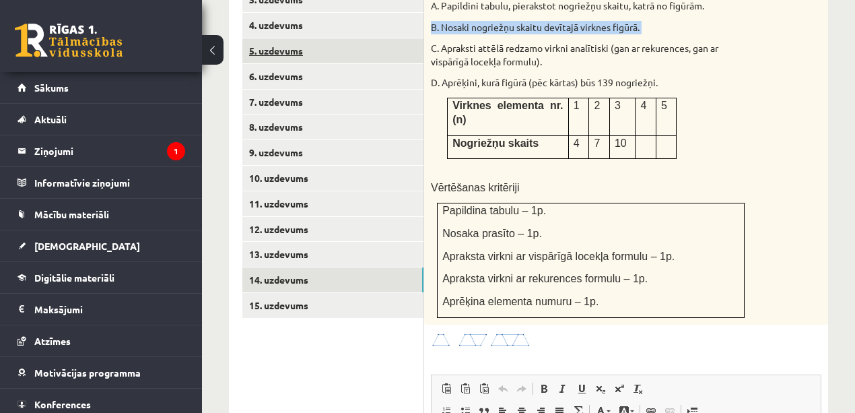
scroll to position [586, 0]
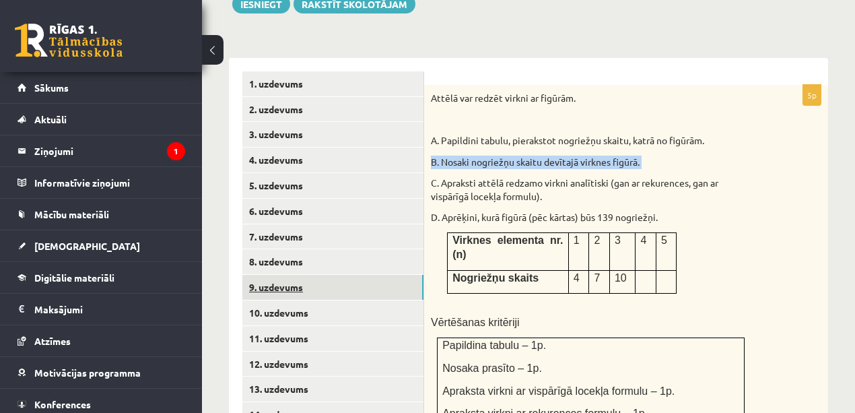
click at [296, 275] on link "9. uzdevums" at bounding box center [332, 287] width 181 height 25
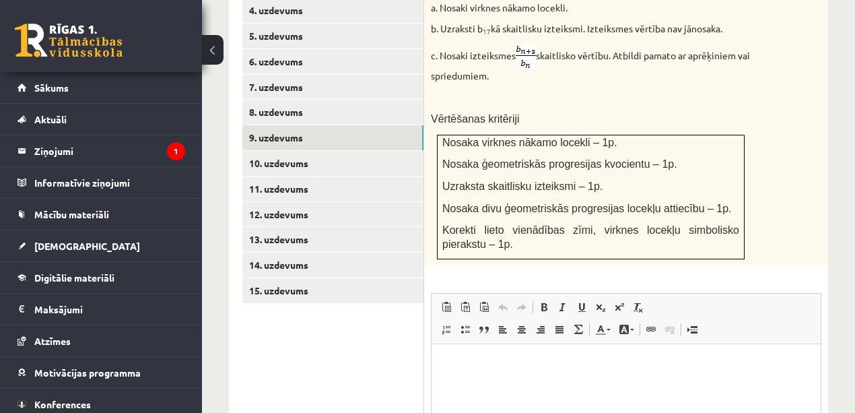
scroll to position [907, 0]
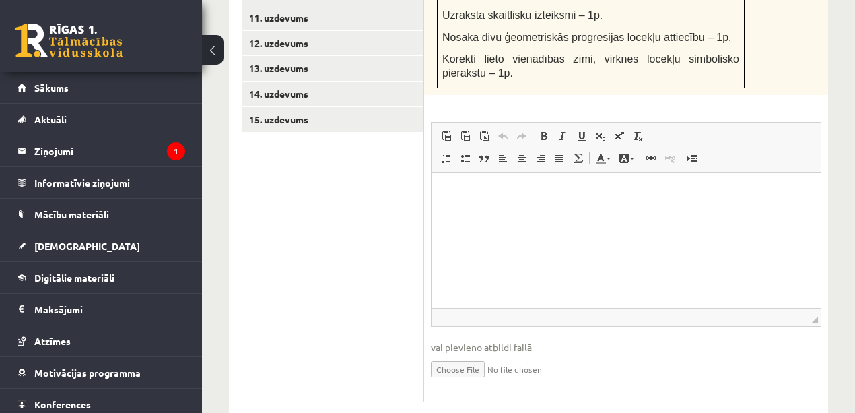
click at [468, 354] on input "file" at bounding box center [626, 368] width 391 height 28
type input "**********"
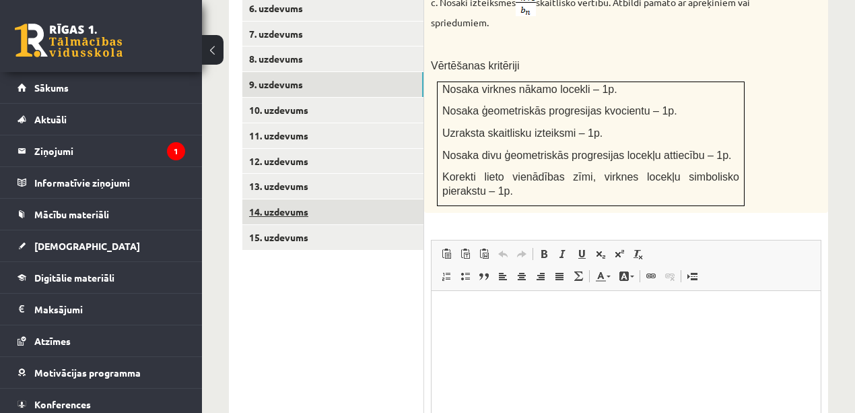
scroll to position [757, 0]
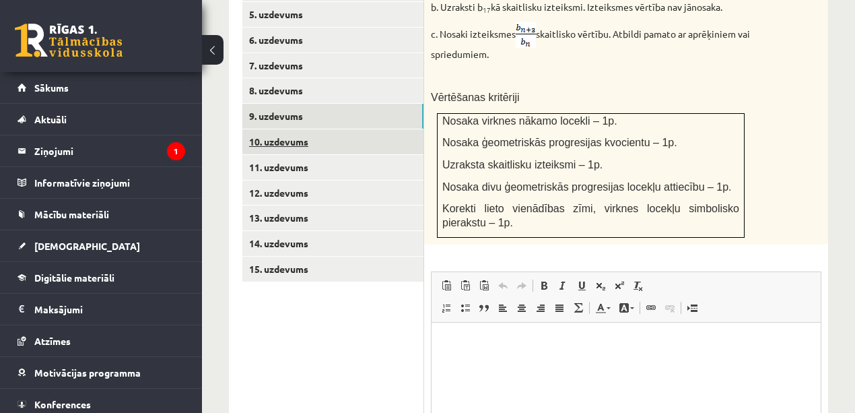
click at [282, 129] on link "10. uzdevums" at bounding box center [332, 141] width 181 height 25
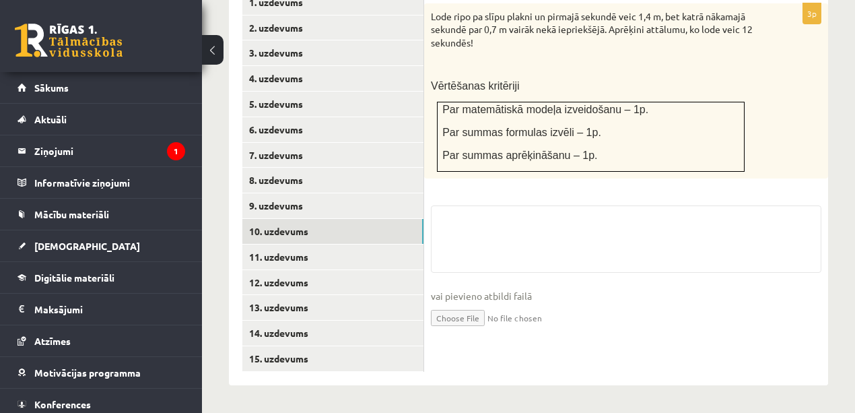
scroll to position [638, 0]
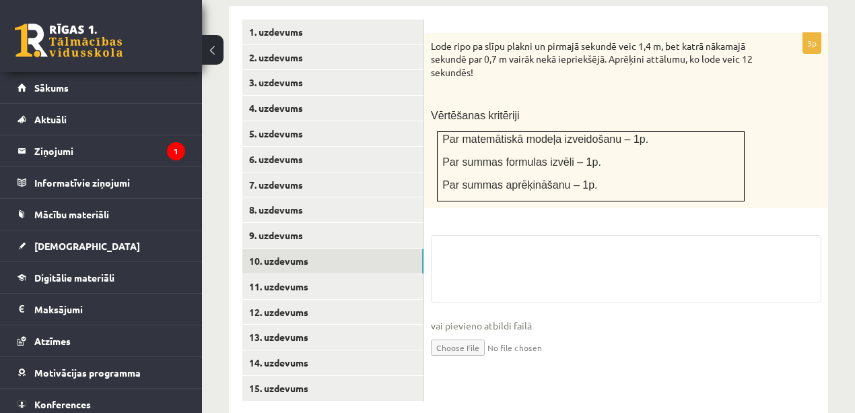
click at [471, 333] on input "file" at bounding box center [626, 347] width 391 height 28
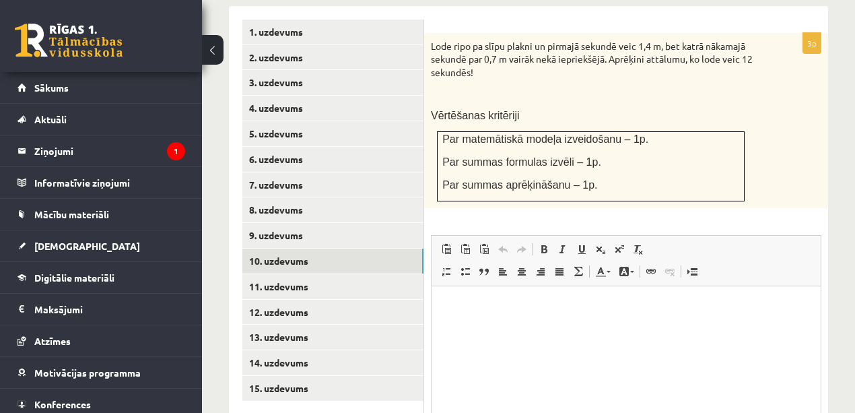
scroll to position [0, 0]
type input "**********"
click at [312, 274] on link "11. uzdevums" at bounding box center [332, 286] width 181 height 25
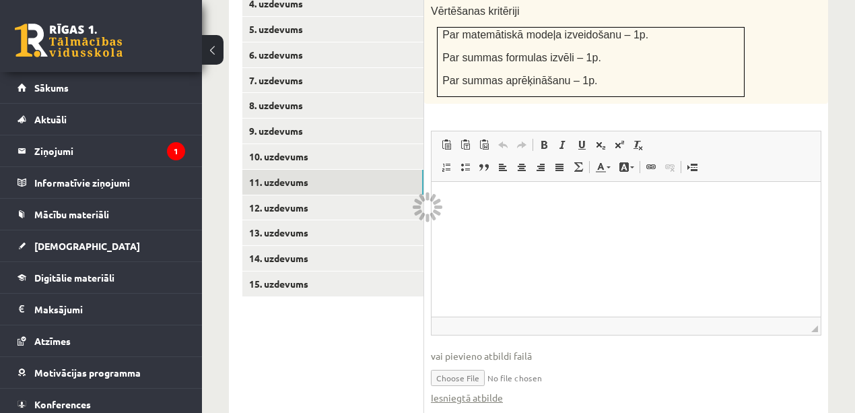
scroll to position [643, 0]
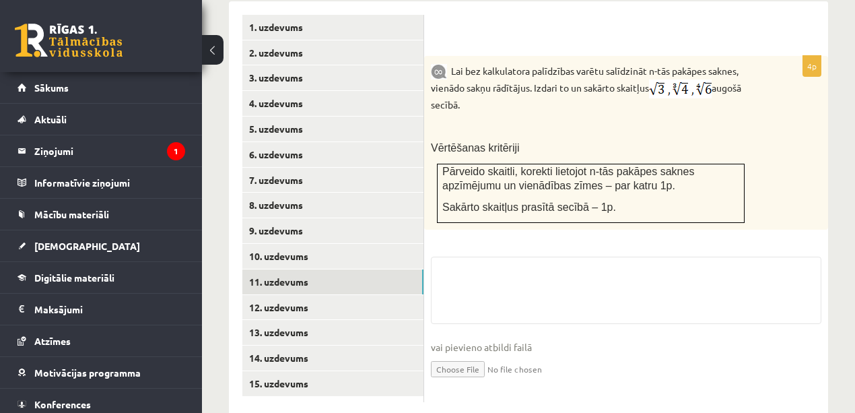
click at [485, 354] on input "file" at bounding box center [626, 368] width 391 height 28
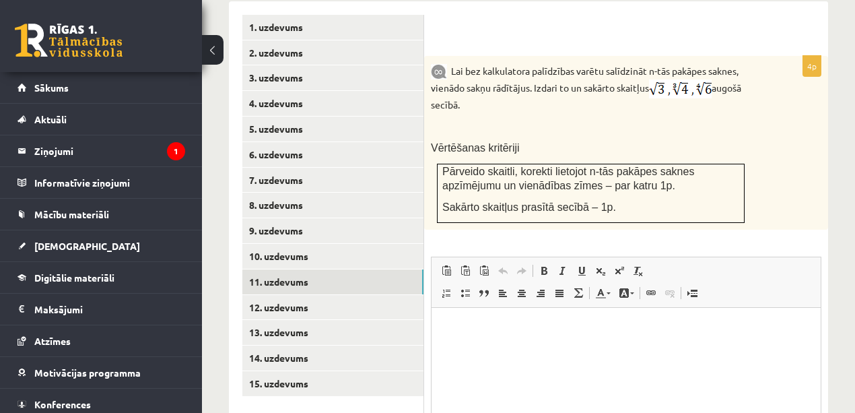
scroll to position [0, 0]
type input "**********"
click at [304, 295] on link "12. uzdevums" at bounding box center [332, 307] width 181 height 25
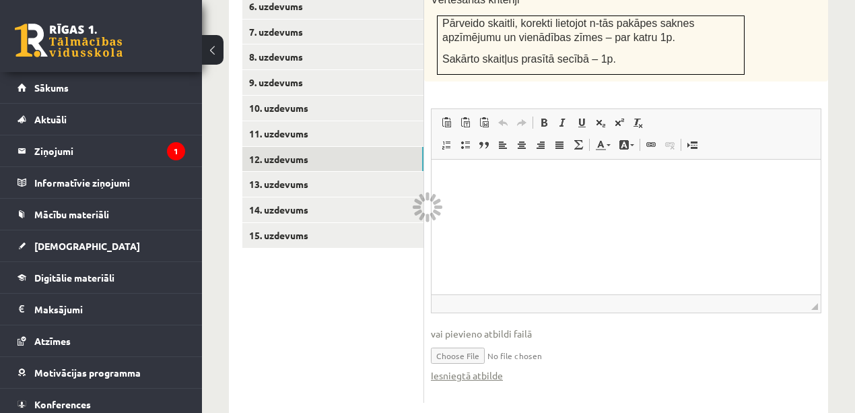
scroll to position [668, 0]
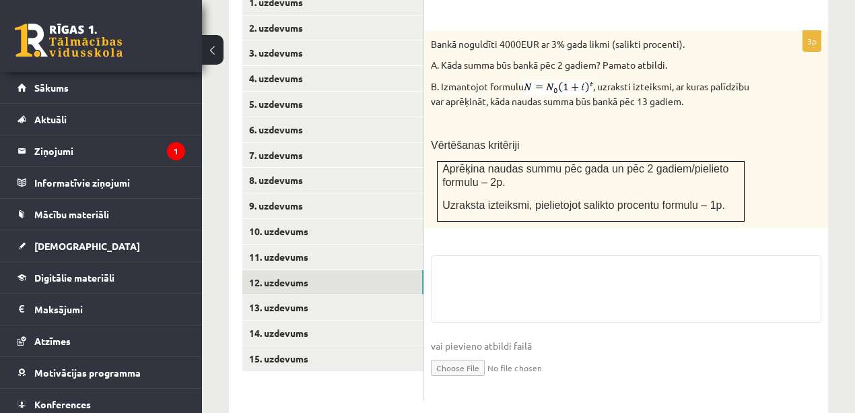
click at [475, 353] on input "file" at bounding box center [626, 367] width 391 height 28
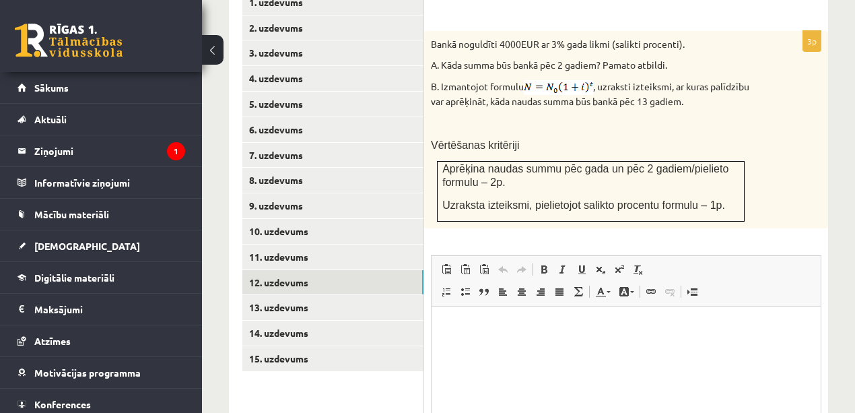
scroll to position [0, 0]
type input "**********"
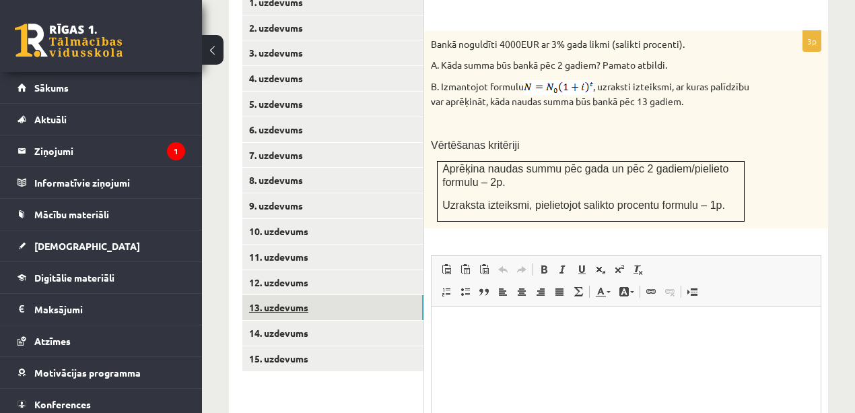
click at [326, 295] on link "13. uzdevums" at bounding box center [332, 307] width 181 height 25
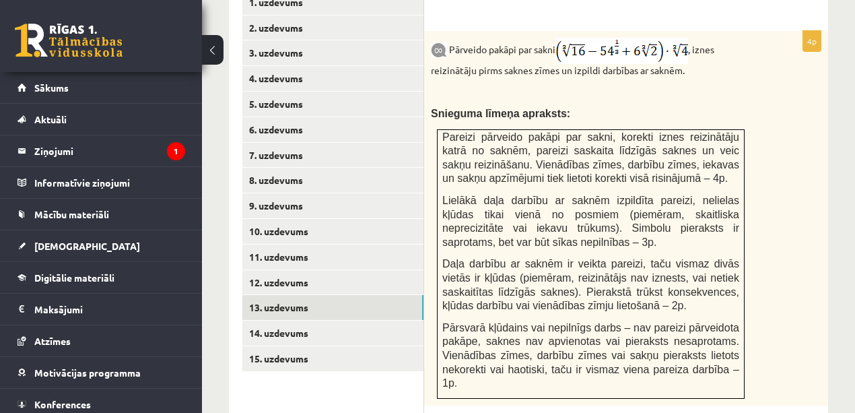
scroll to position [817, 0]
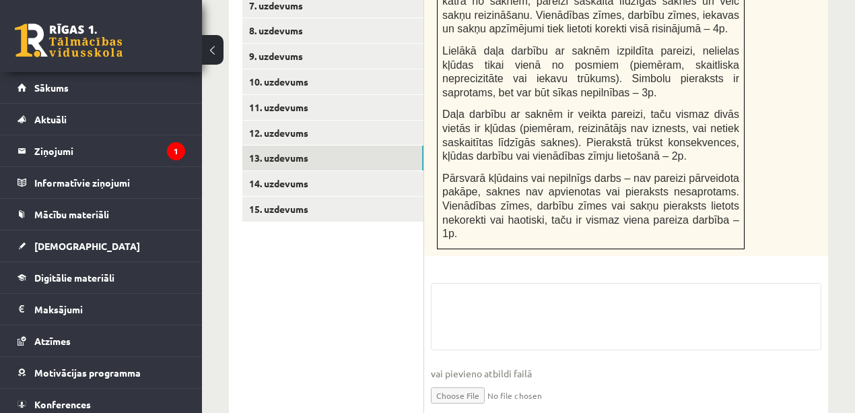
click at [484, 381] on input "file" at bounding box center [626, 395] width 391 height 28
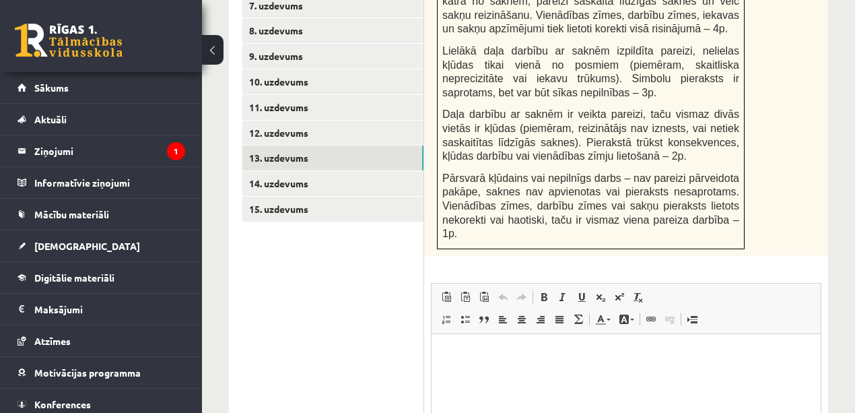
scroll to position [0, 0]
type input "**********"
click at [327, 171] on link "14. uzdevums" at bounding box center [332, 183] width 181 height 25
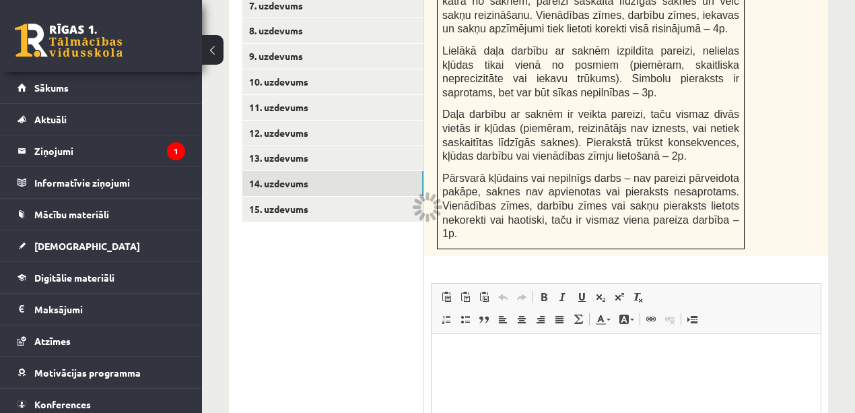
scroll to position [826, 0]
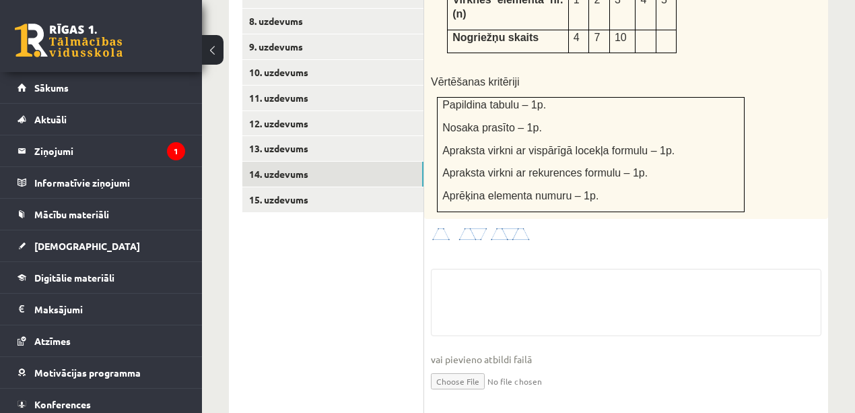
click at [467, 366] on input "file" at bounding box center [626, 380] width 391 height 28
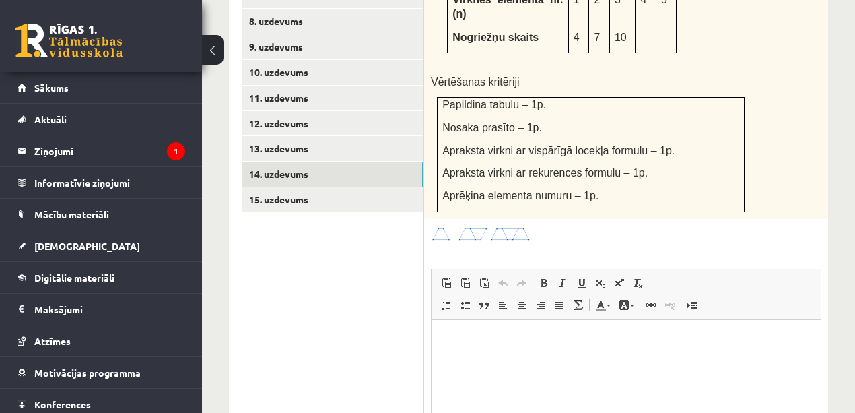
scroll to position [0, 0]
type input "**********"
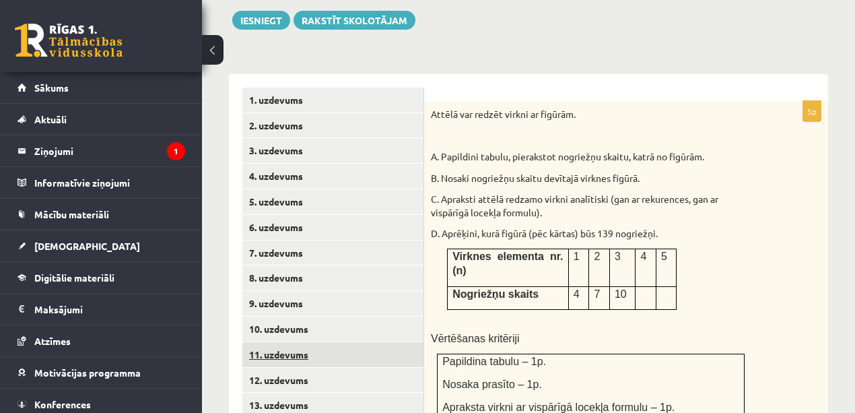
scroll to position [450, 0]
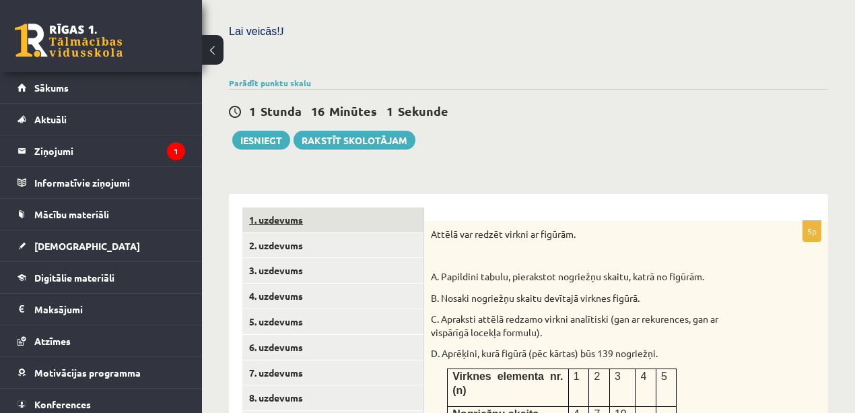
click at [291, 207] on link "1. uzdevums" at bounding box center [332, 219] width 181 height 25
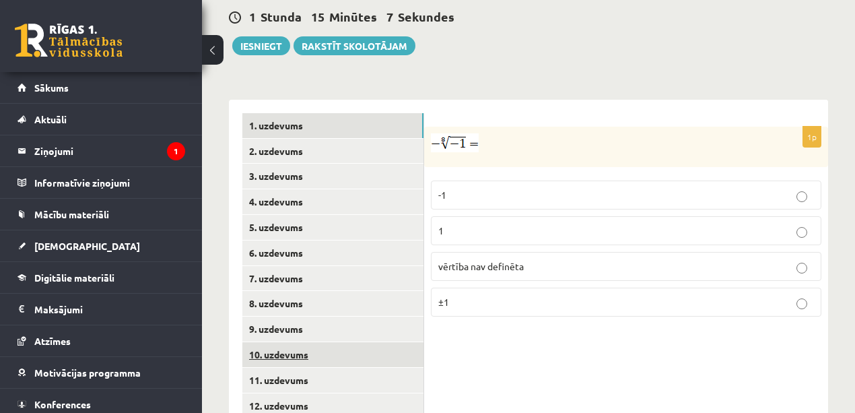
scroll to position [600, 0]
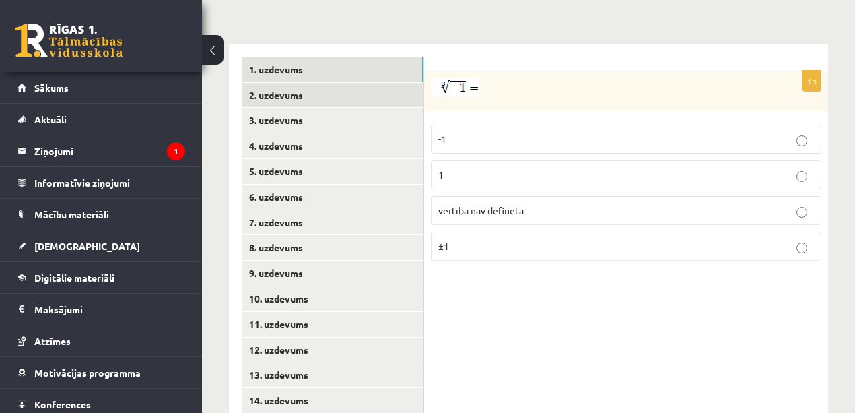
click at [334, 83] on link "2. uzdevums" at bounding box center [332, 95] width 181 height 25
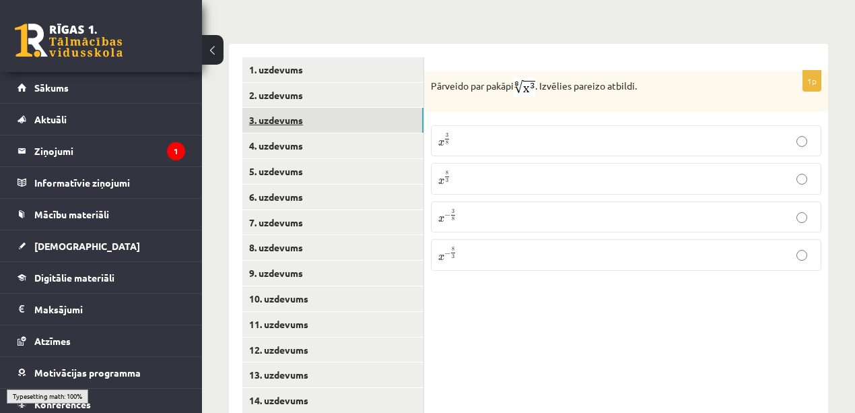
click at [322, 108] on link "3. uzdevums" at bounding box center [332, 120] width 181 height 25
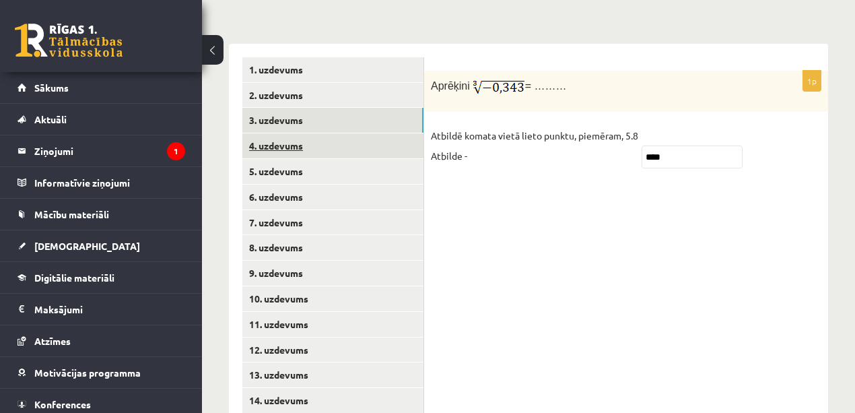
click at [317, 133] on link "4. uzdevums" at bounding box center [332, 145] width 181 height 25
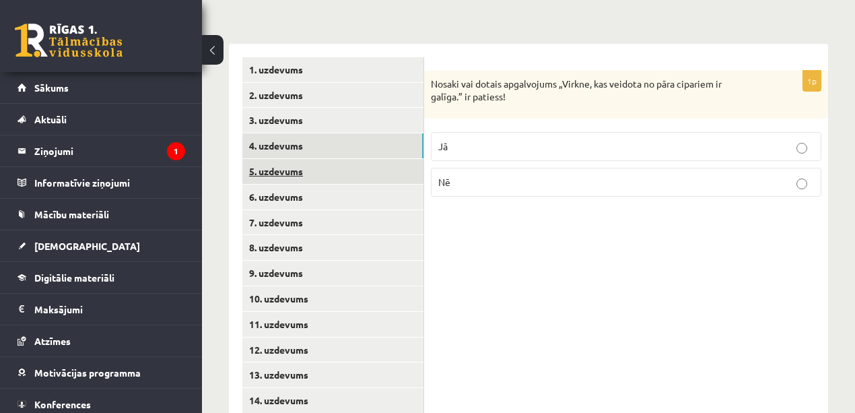
click at [319, 159] on link "5. uzdevums" at bounding box center [332, 171] width 181 height 25
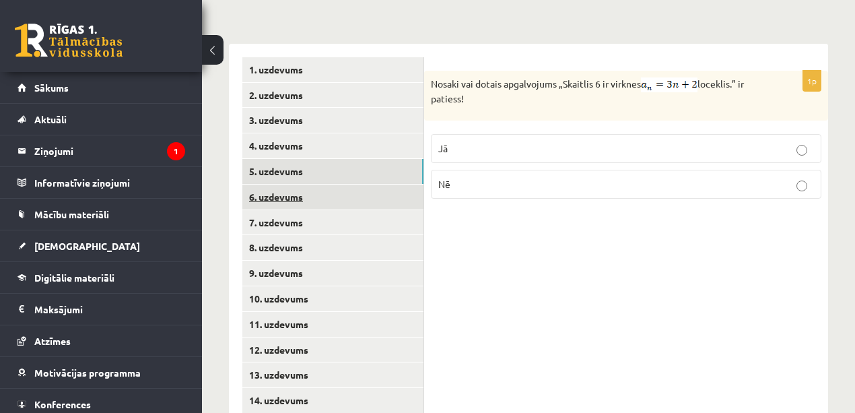
click at [317, 185] on link "6. uzdevums" at bounding box center [332, 197] width 181 height 25
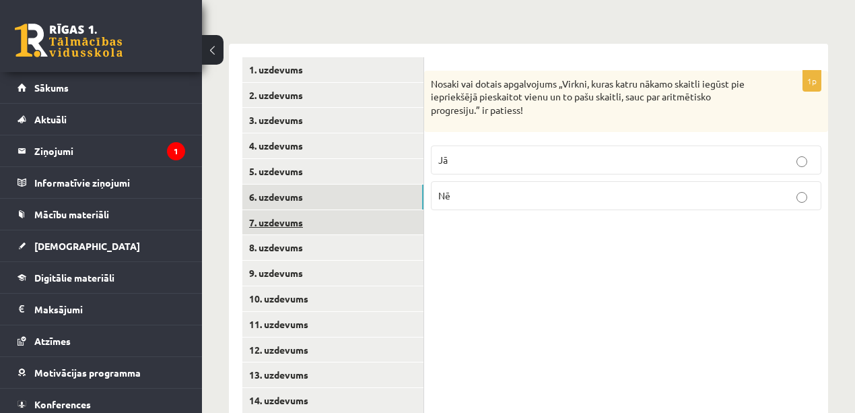
click at [311, 210] on link "7. uzdevums" at bounding box center [332, 222] width 181 height 25
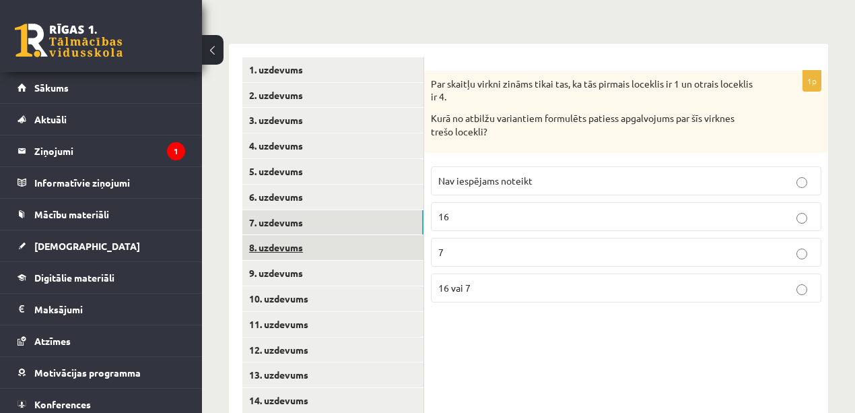
click at [296, 235] on link "8. uzdevums" at bounding box center [332, 247] width 181 height 25
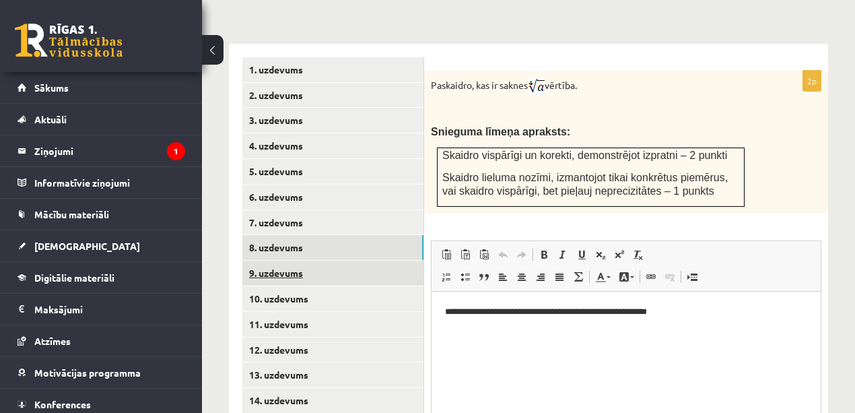
scroll to position [0, 0]
click at [295, 261] on link "9. uzdevums" at bounding box center [332, 273] width 181 height 25
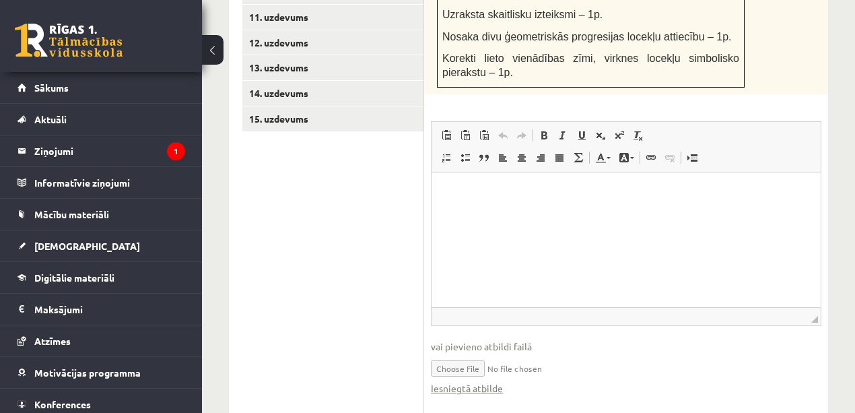
scroll to position [921, 0]
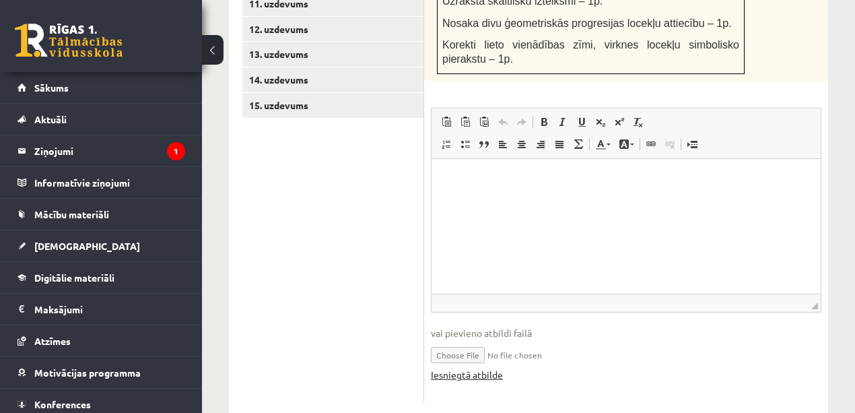
click at [485, 368] on link "Iesniegtā atbilde" at bounding box center [467, 375] width 72 height 14
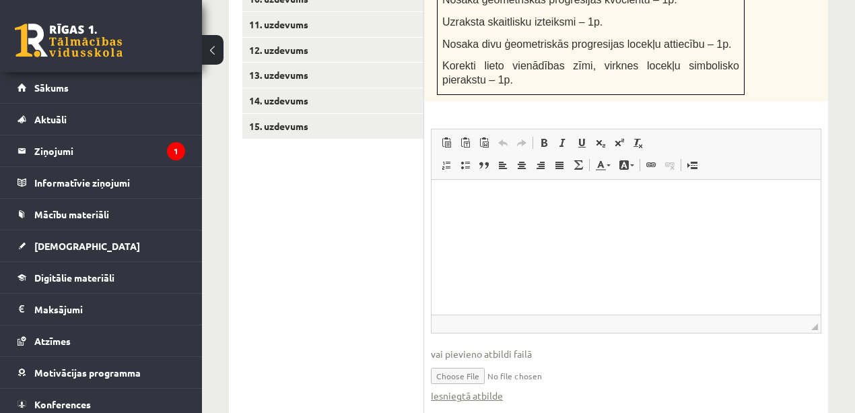
scroll to position [771, 0]
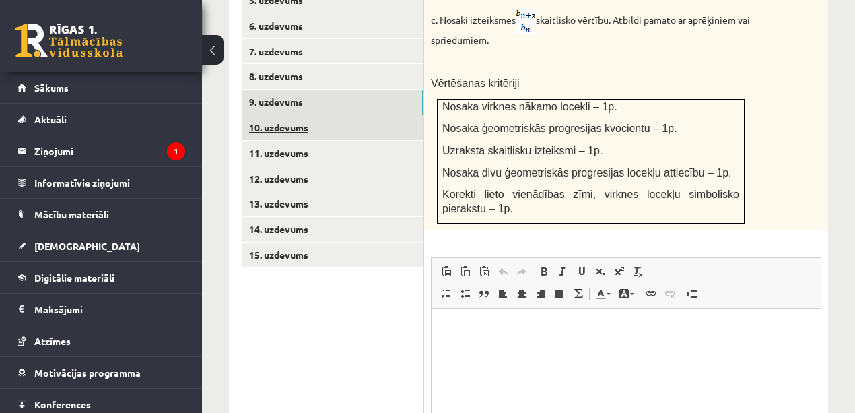
click at [302, 115] on link "10. uzdevums" at bounding box center [332, 127] width 181 height 25
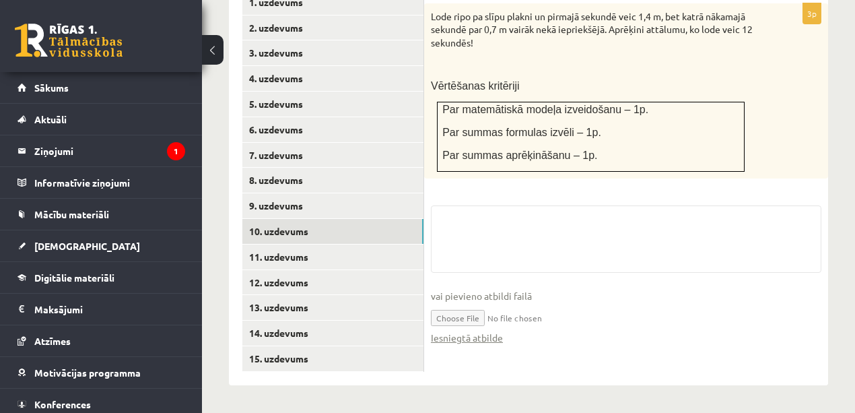
scroll to position [638, 0]
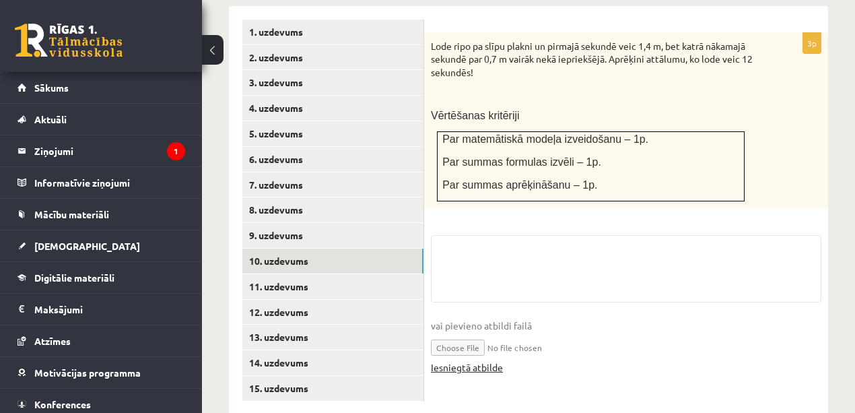
click at [478, 360] on link "Iesniegtā atbilde" at bounding box center [467, 367] width 72 height 14
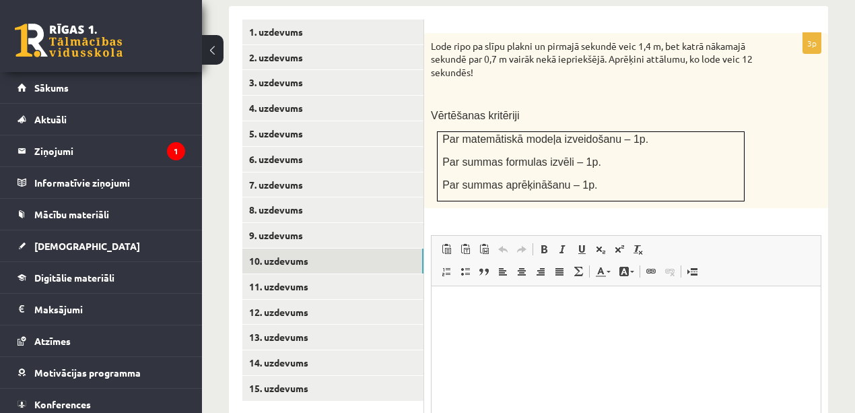
scroll to position [0, 0]
click at [302, 350] on link "14. uzdevums" at bounding box center [332, 362] width 181 height 25
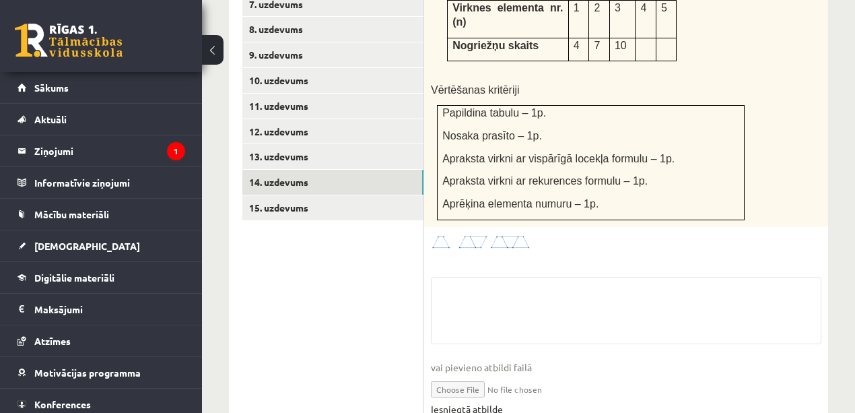
scroll to position [841, 0]
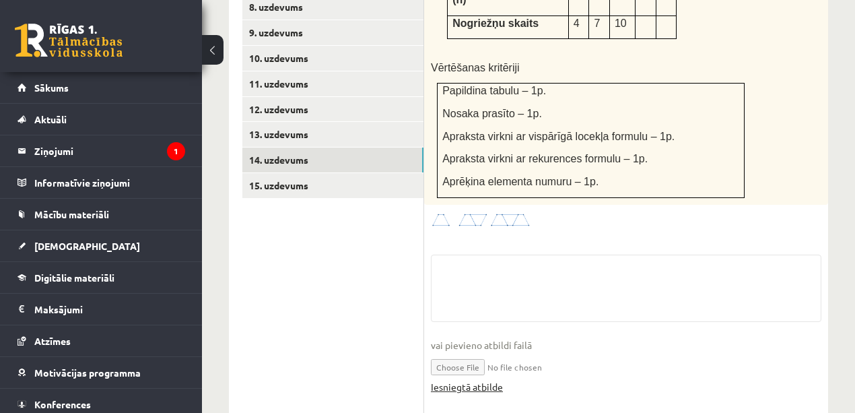
click at [459, 380] on link "Iesniegtā atbilde" at bounding box center [467, 387] width 72 height 14
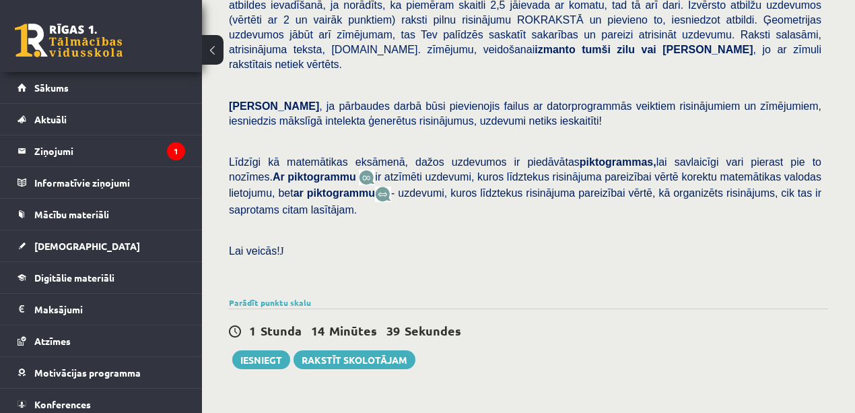
scroll to position [299, 0]
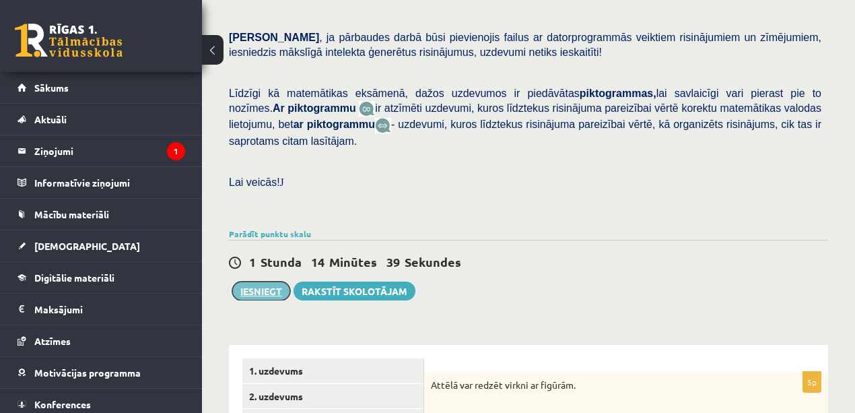
click at [269, 282] on button "Iesniegt" at bounding box center [261, 291] width 58 height 19
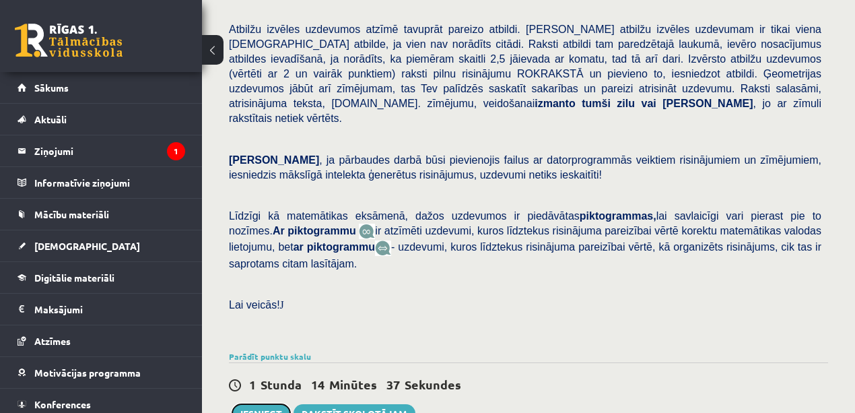
scroll to position [224, 0]
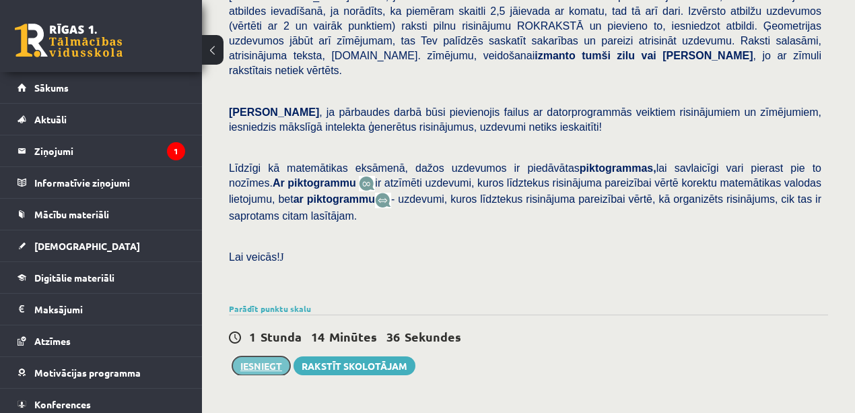
click at [253, 356] on button "Iesniegt" at bounding box center [261, 365] width 58 height 19
